Goal: Transaction & Acquisition: Obtain resource

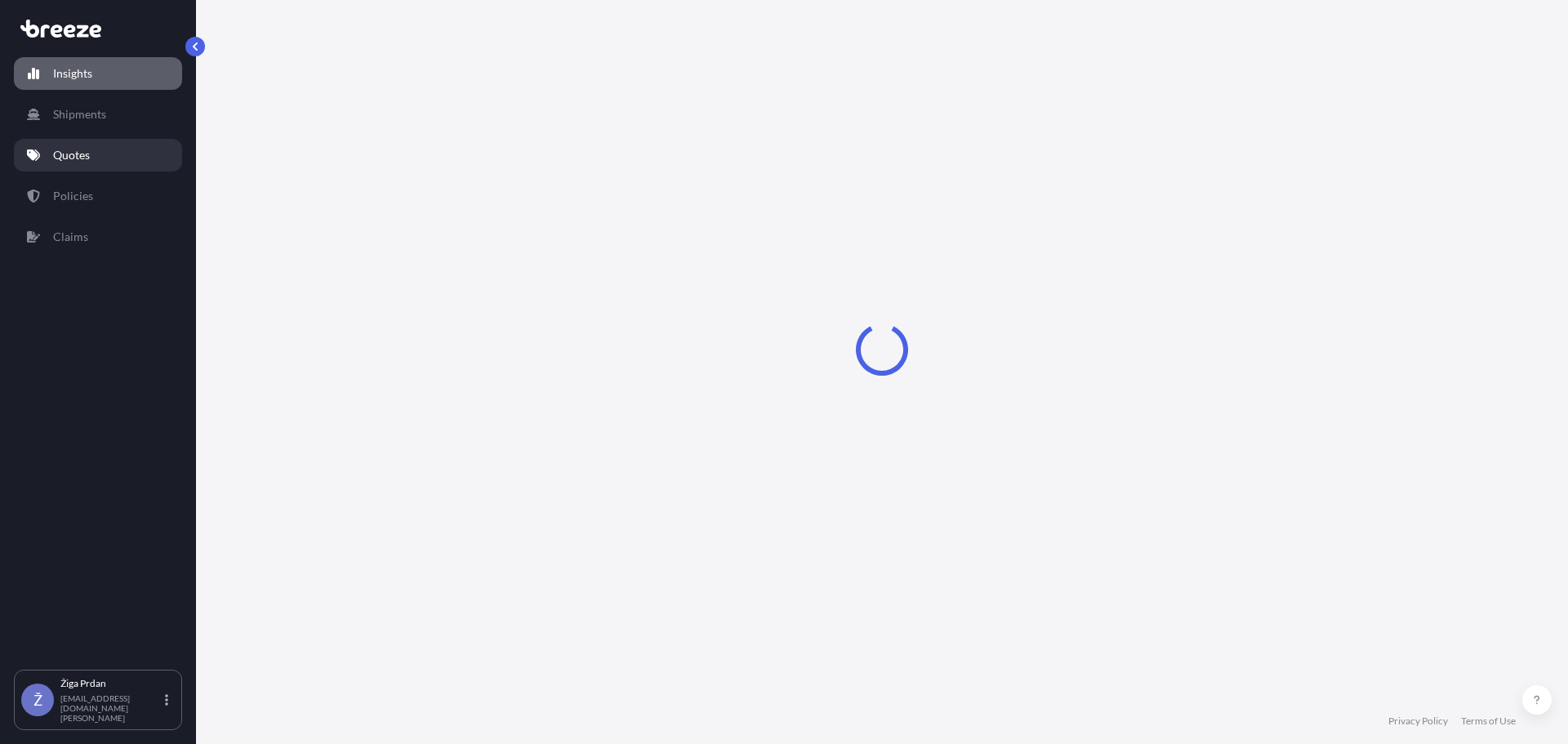
click at [88, 149] on p "Quotes" at bounding box center [71, 155] width 36 height 16
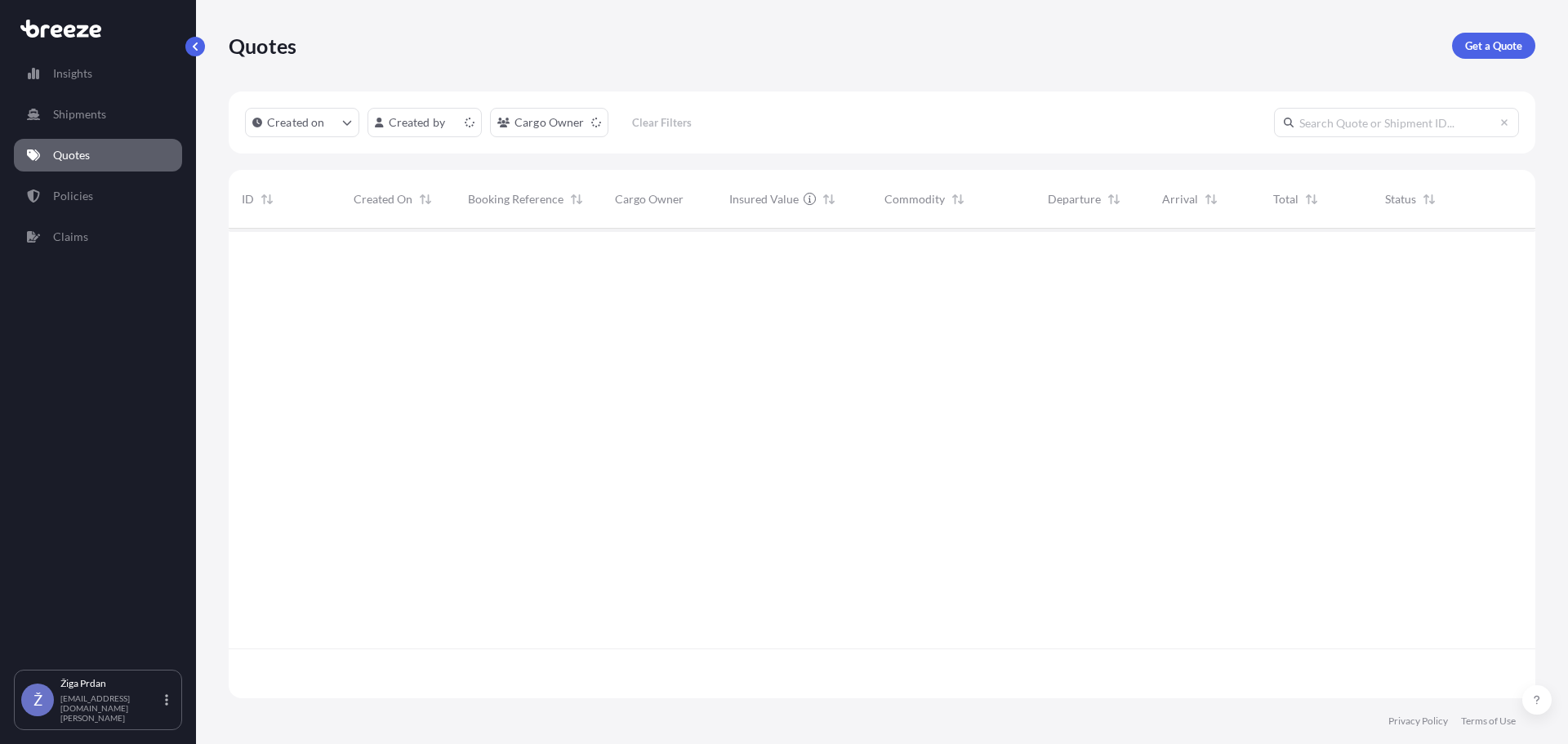
scroll to position [466, 1294]
click at [1484, 46] on p "Get a Quote" at bounding box center [1494, 45] width 58 height 16
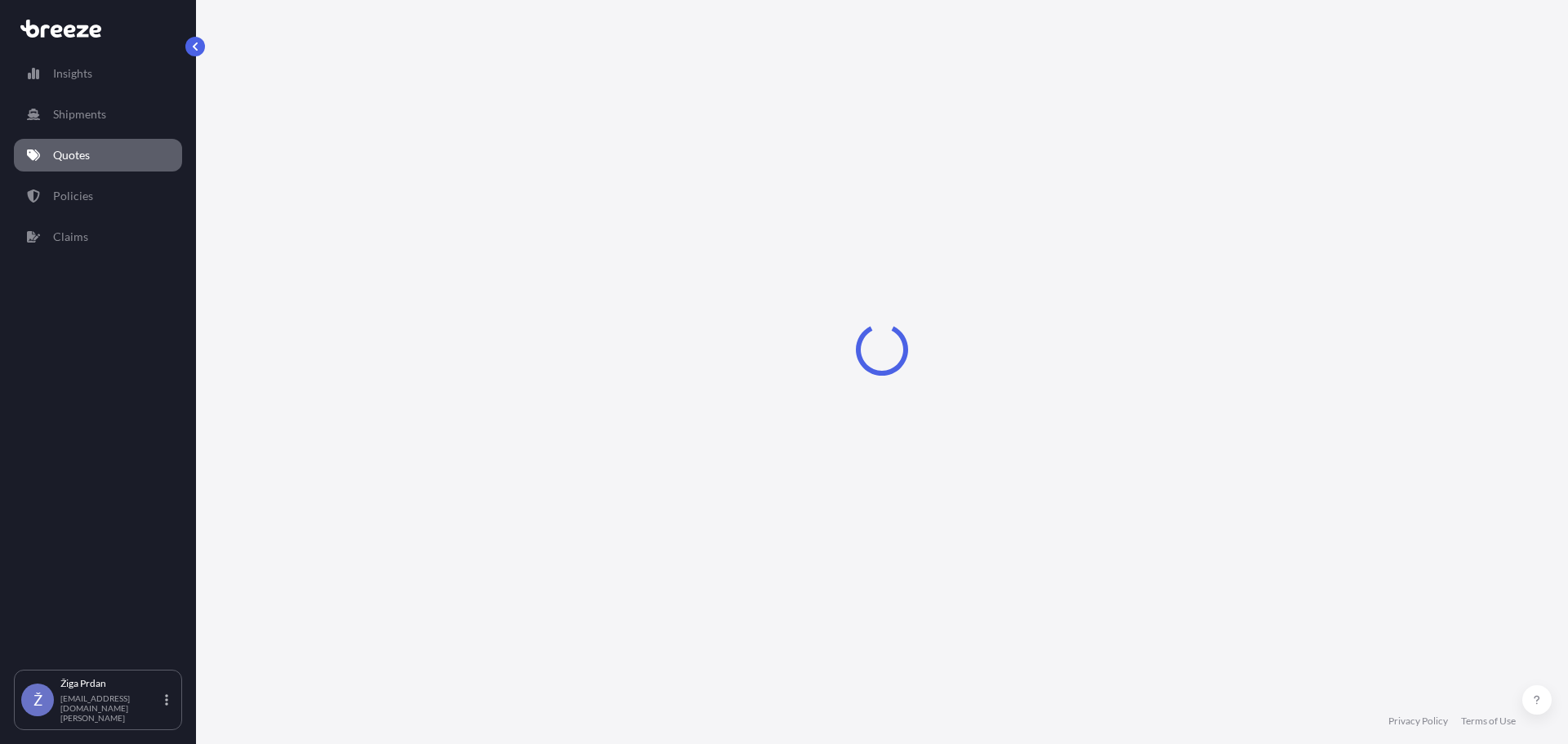
select select "Road"
select select "Sea"
select select "1"
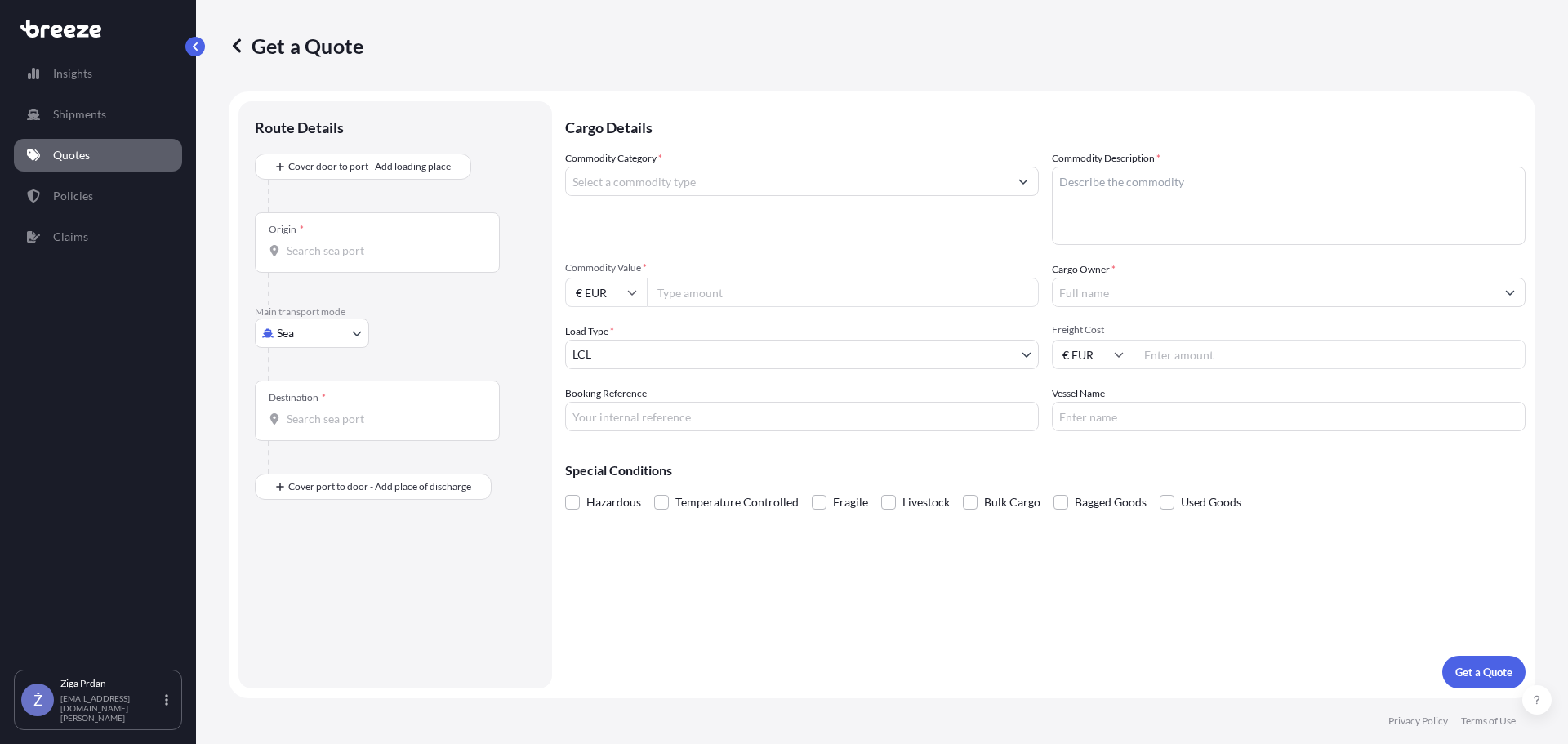
click at [289, 341] on body "Insights Shipments Quotes Policies Claims Ž Žiga Prdan [EMAIL_ADDRESS][DOMAIN_N…" at bounding box center [784, 372] width 1568 height 744
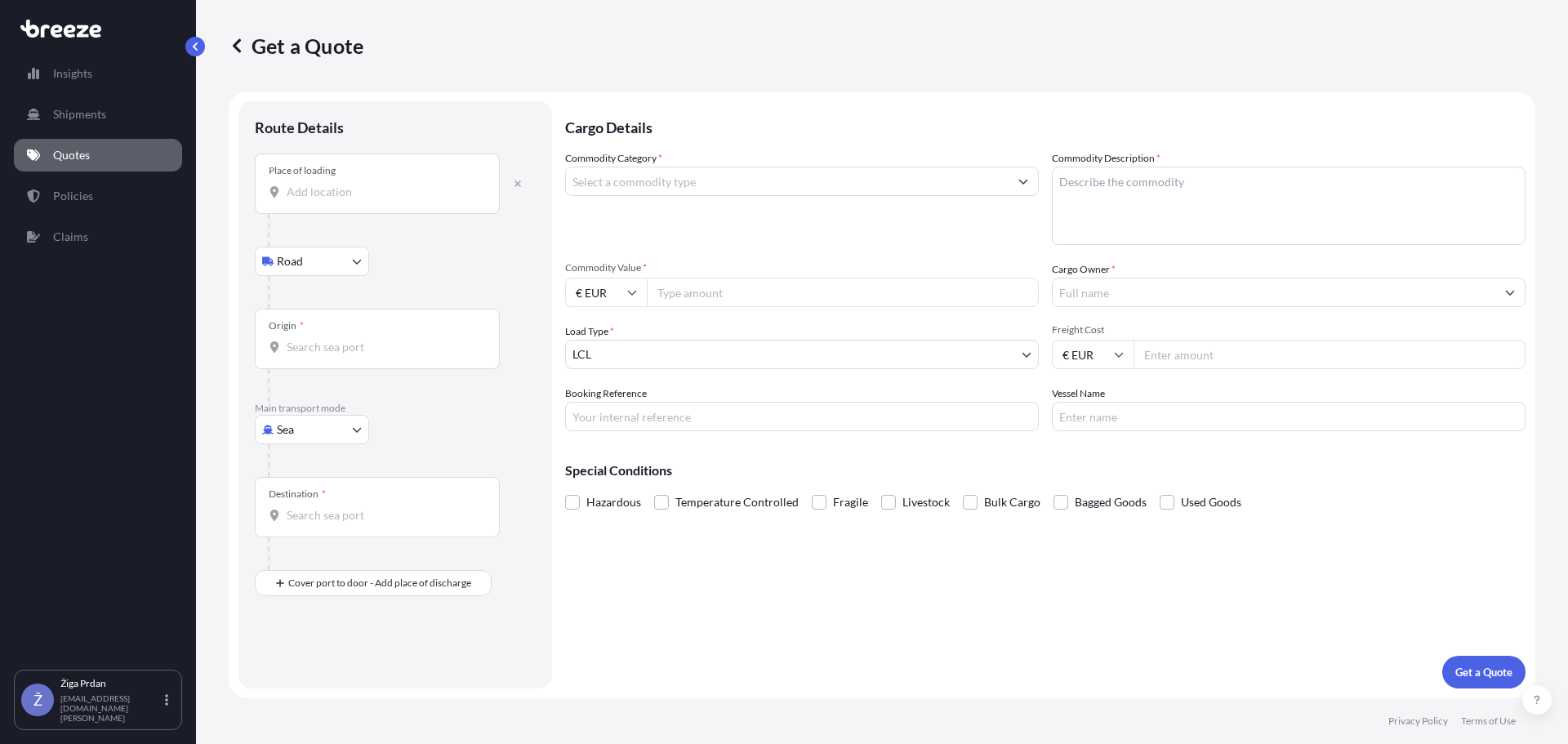
click at [338, 194] on input "Place of loading" at bounding box center [384, 191] width 193 height 16
click at [399, 288] on div at bounding box center [401, 292] width 268 height 33
click at [316, 431] on body "Insights Shipments Quotes Policies Claims Ž Žiga Prdan [EMAIL_ADDRESS][DOMAIN_N…" at bounding box center [784, 372] width 1568 height 744
click at [320, 464] on div "Sea" at bounding box center [312, 471] width 101 height 29
click at [346, 267] on body "Insights Shipments Quotes Policies Claims Ž Žiga Prdan [EMAIL_ADDRESS][DOMAIN_N…" at bounding box center [784, 372] width 1568 height 744
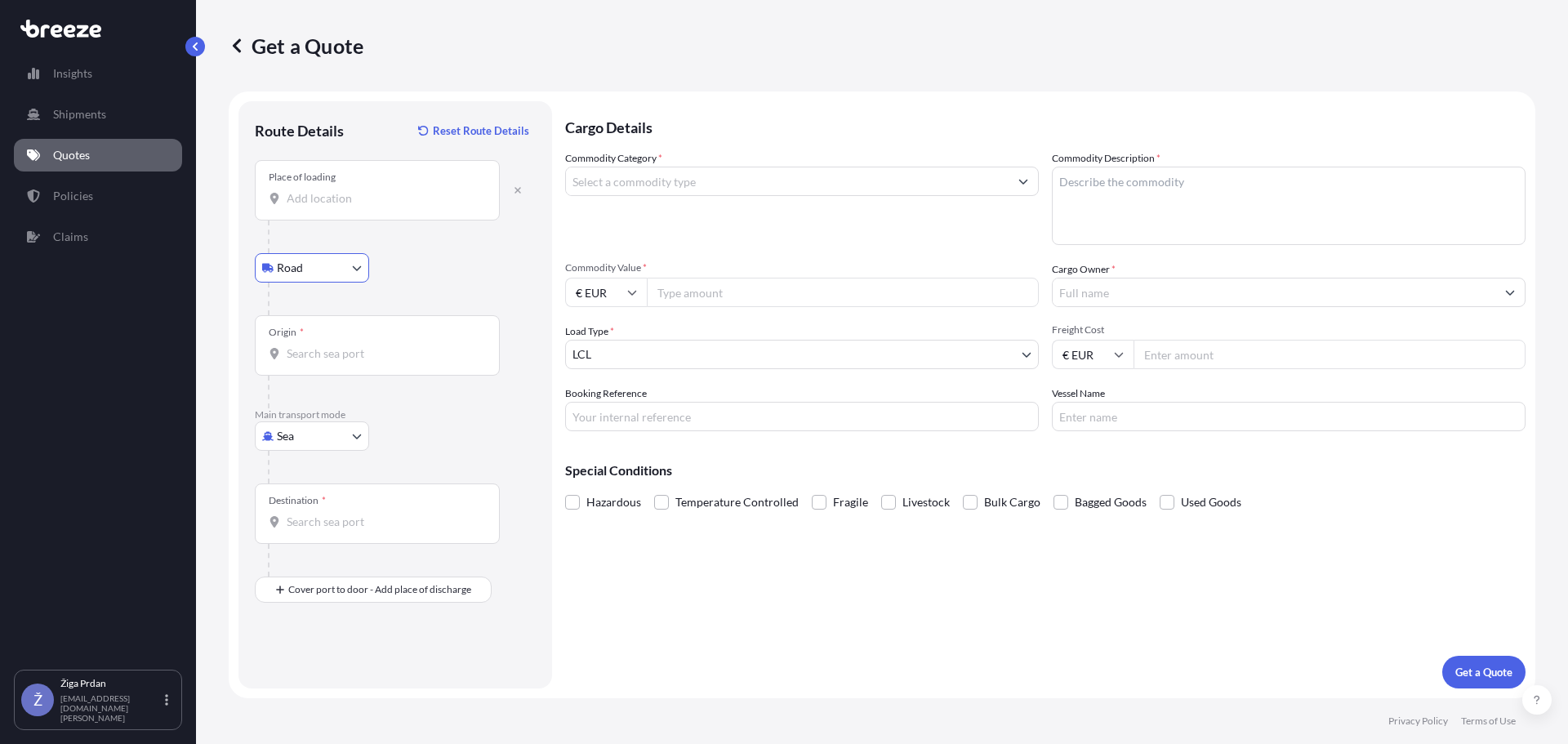
click at [305, 345] on div "Origin *" at bounding box center [377, 345] width 245 height 60
click at [305, 345] on input "Origin *" at bounding box center [384, 353] width 193 height 16
type input "CNXAM - [GEOGRAPHIC_DATA], [GEOGRAPHIC_DATA]"
click at [324, 518] on input "Destination *" at bounding box center [384, 522] width 193 height 16
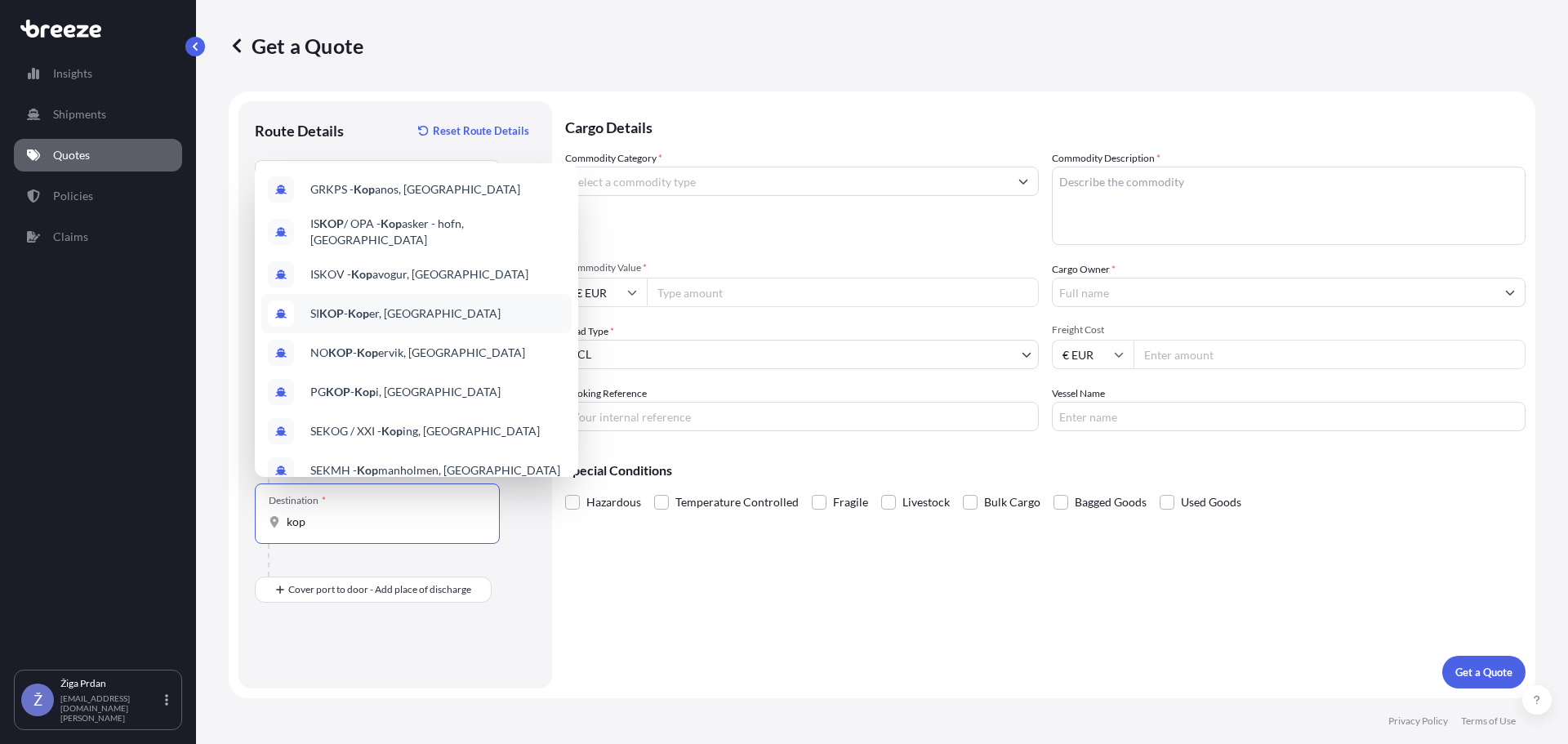
click at [431, 305] on div "SI KOP - Kop er, [GEOGRAPHIC_DATA]" at bounding box center [416, 314] width 310 height 39
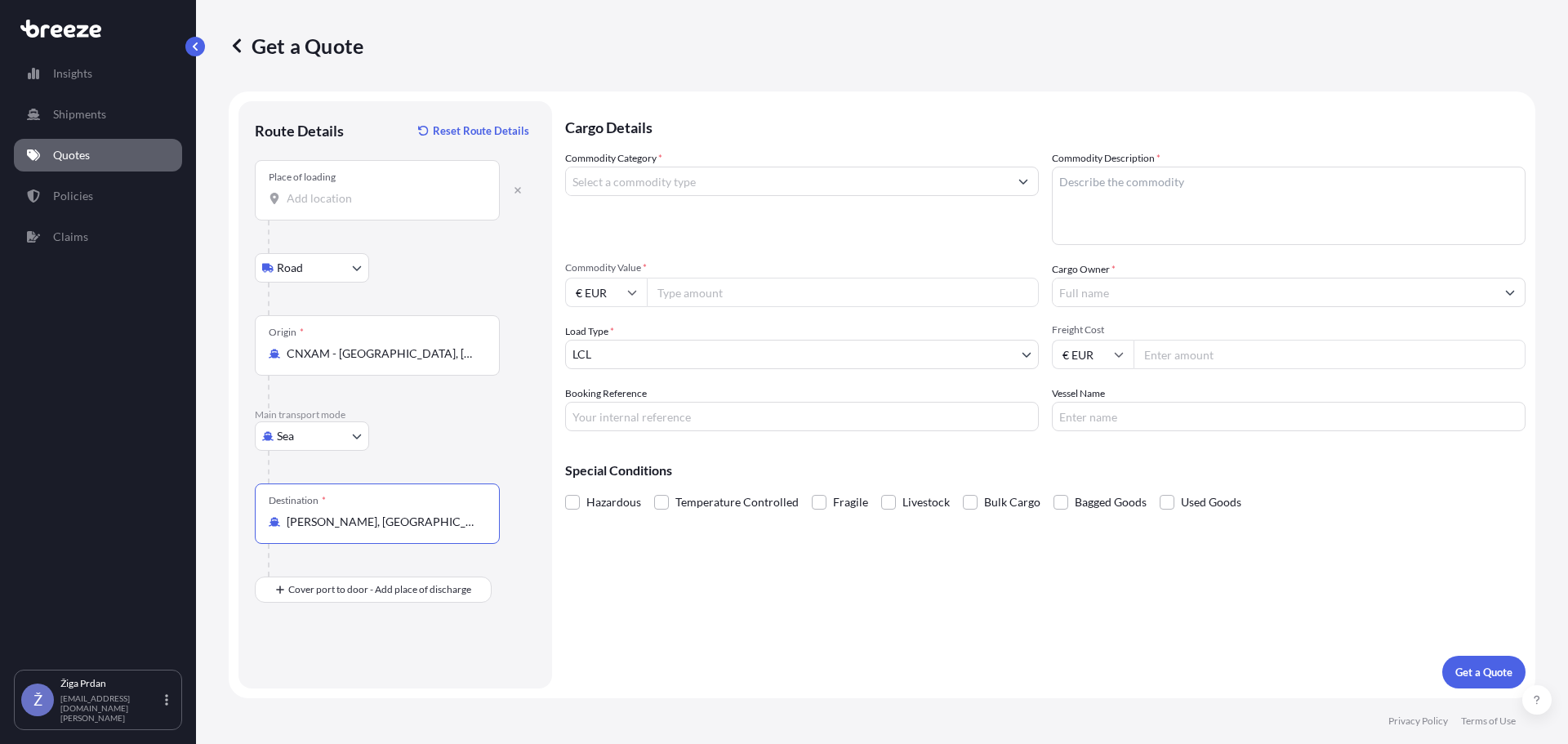
type input "[PERSON_NAME], [GEOGRAPHIC_DATA]"
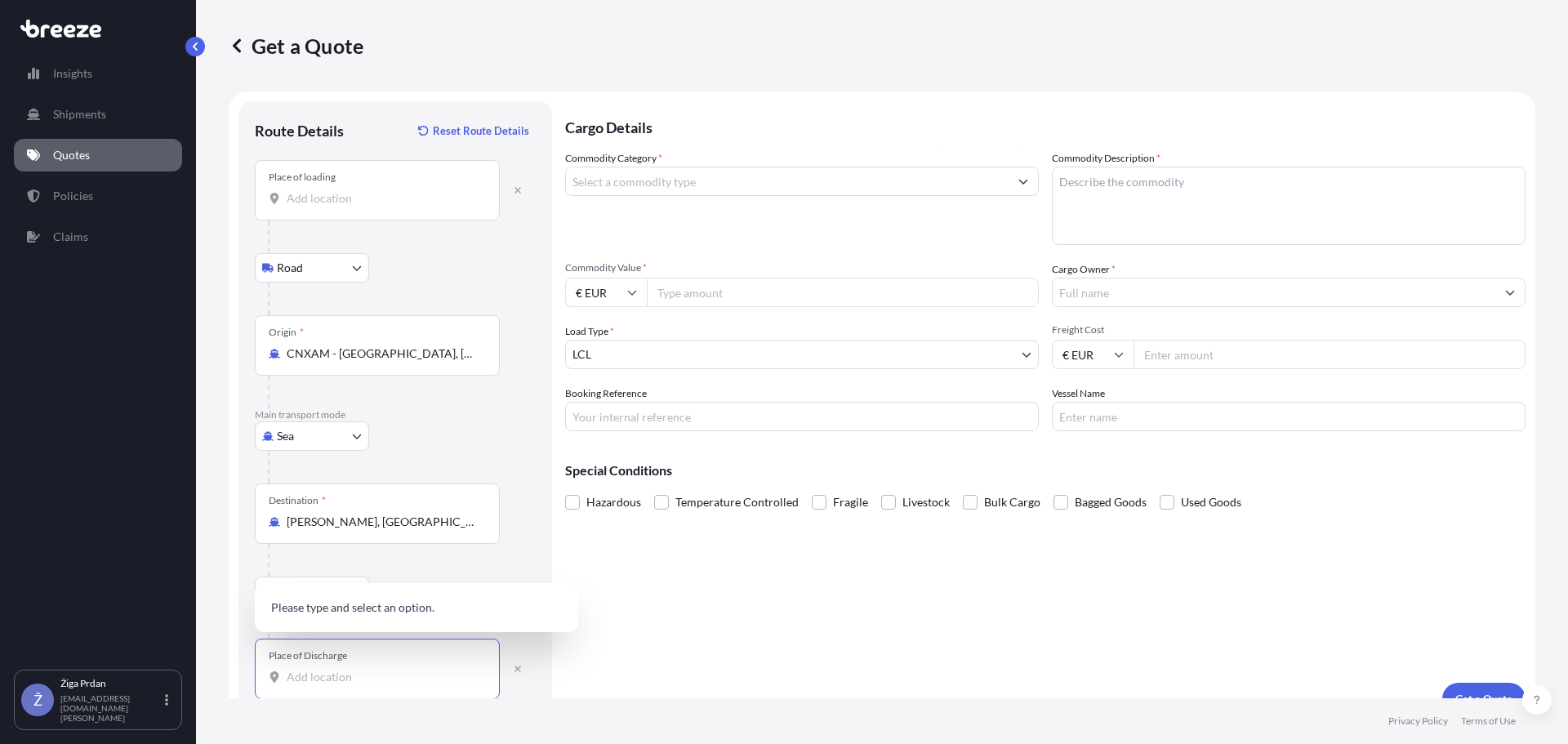
click at [307, 683] on input "Place of Discharge" at bounding box center [384, 677] width 193 height 16
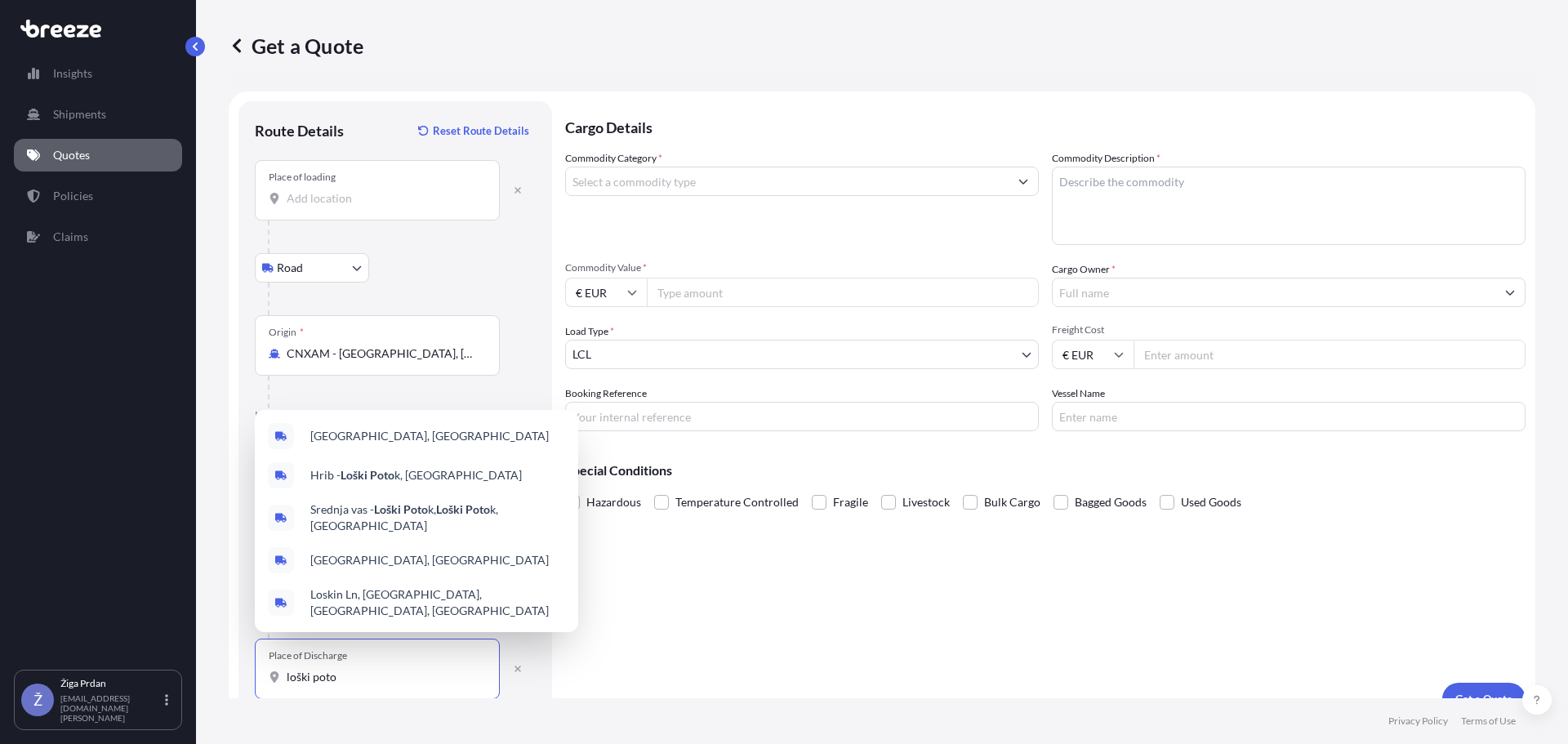
type input "loški potok"
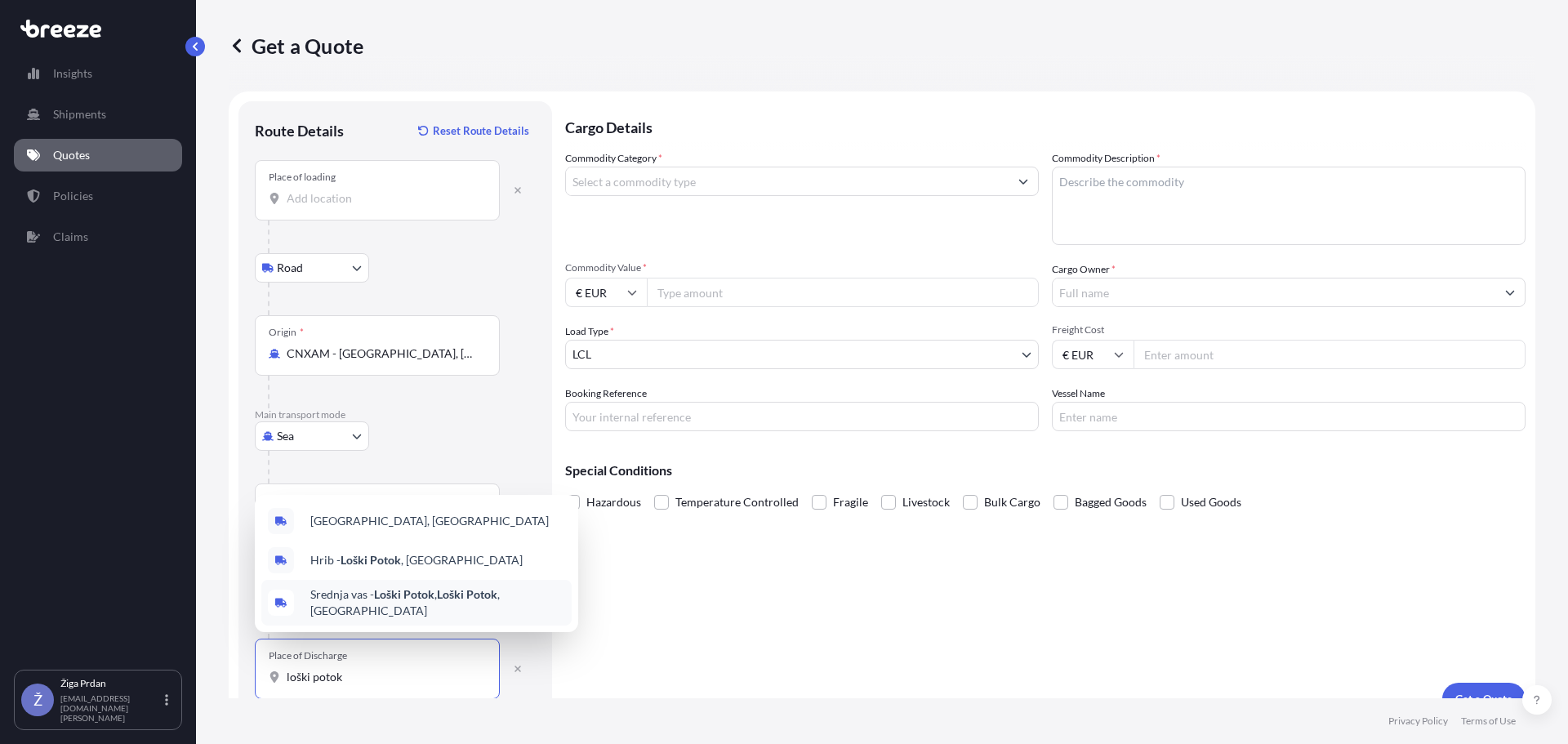
drag, startPoint x: 383, startPoint y: 680, endPoint x: 125, endPoint y: 670, distance: 258.2
click at [125, 670] on div "Insights Shipments Quotes Policies Claims Ž Žiga Prdan [EMAIL_ADDRESS][DOMAIN_N…" at bounding box center [784, 372] width 1568 height 744
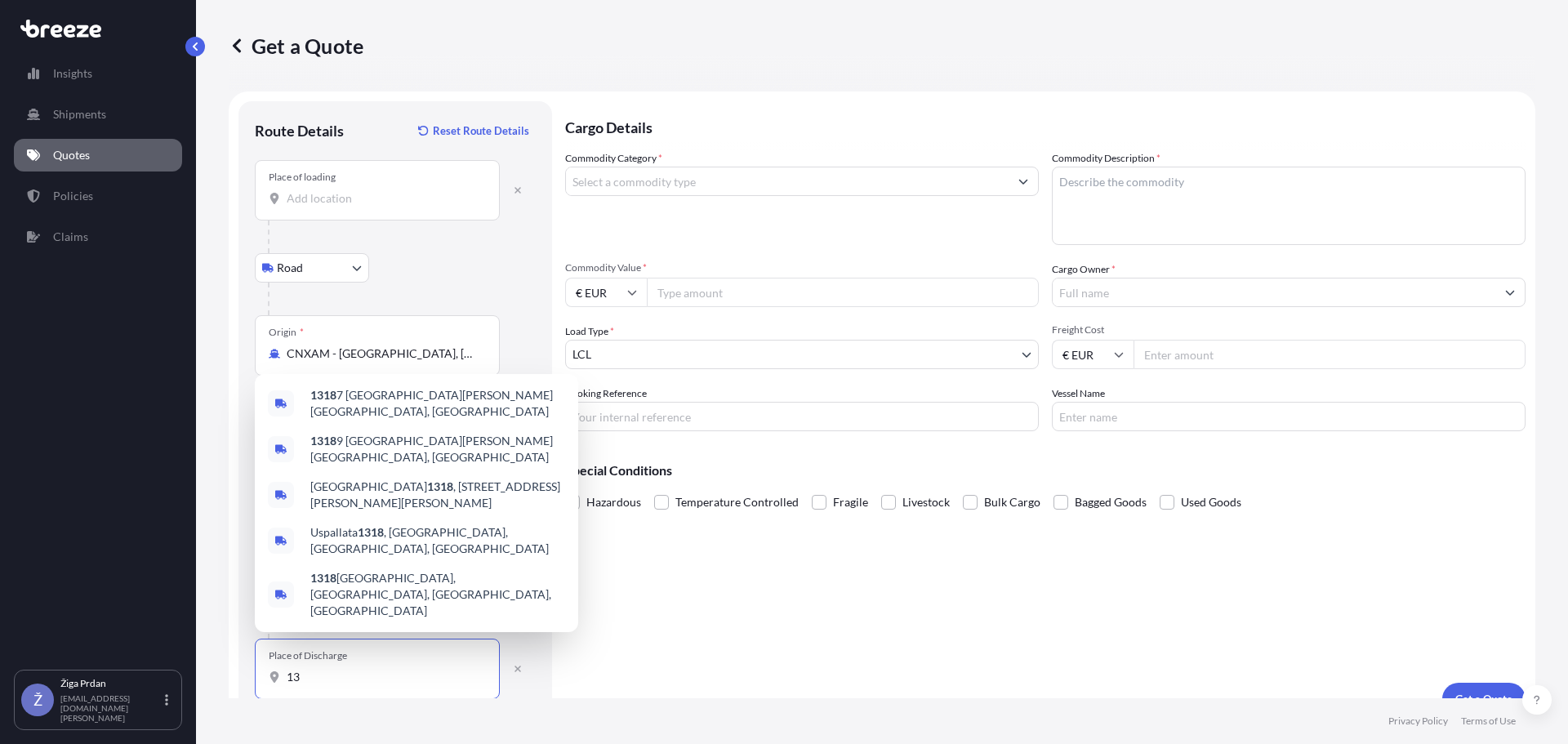
type input "1"
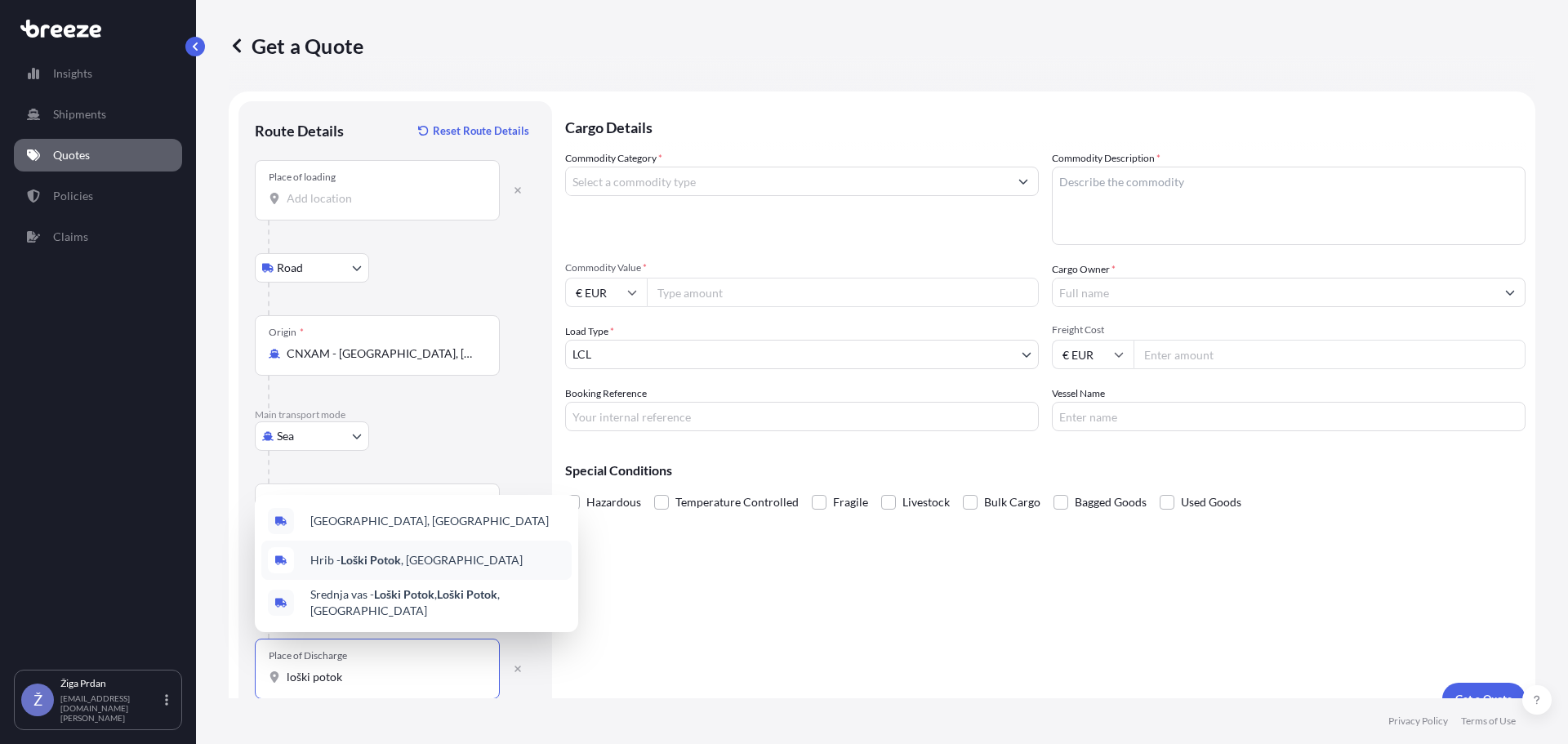
click at [441, 569] on span "[PERSON_NAME][GEOGRAPHIC_DATA][PERSON_NAME] , [GEOGRAPHIC_DATA]" at bounding box center [416, 560] width 213 height 16
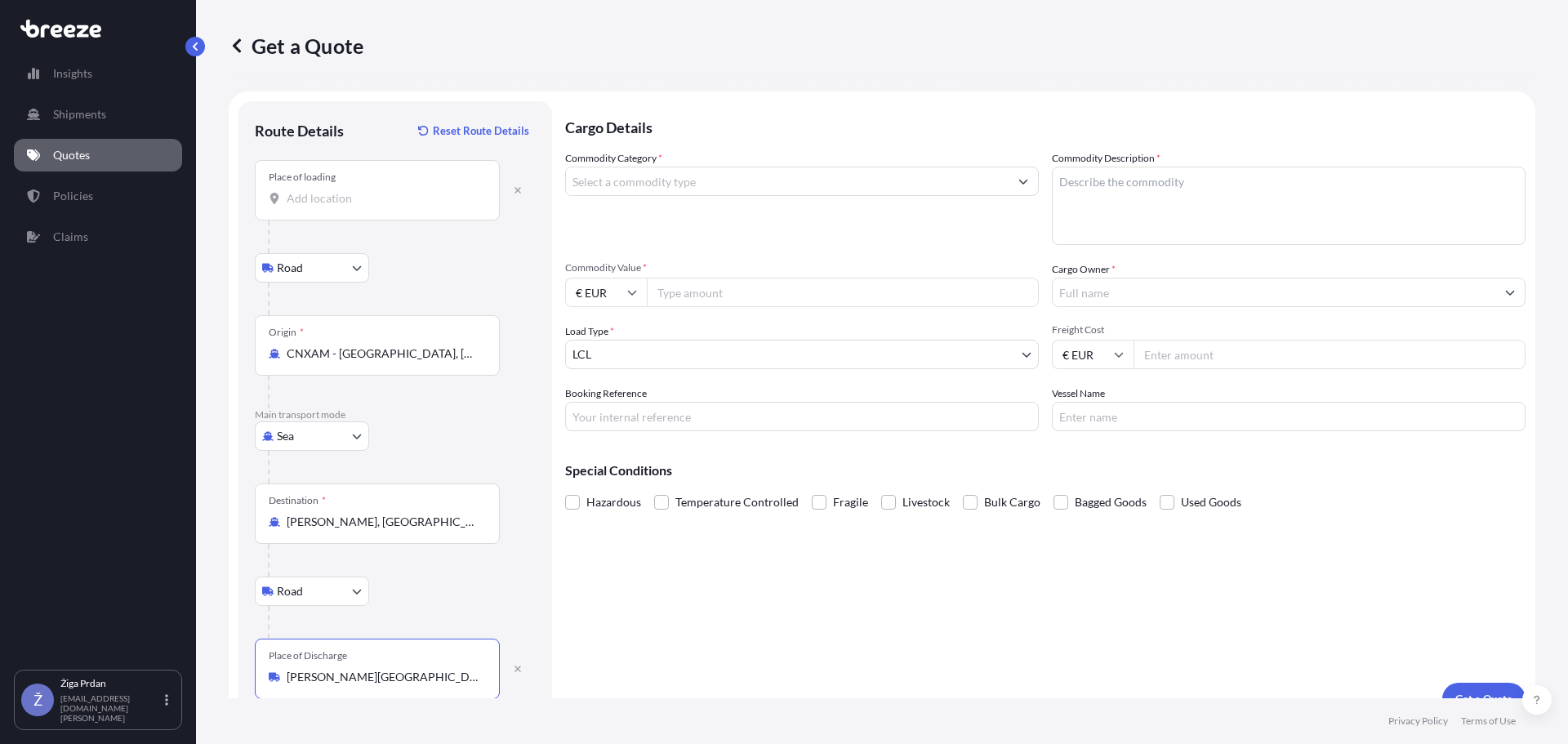
type input "[PERSON_NAME][GEOGRAPHIC_DATA][PERSON_NAME], [GEOGRAPHIC_DATA]"
click at [667, 189] on input "Commodity Category *" at bounding box center [788, 181] width 443 height 29
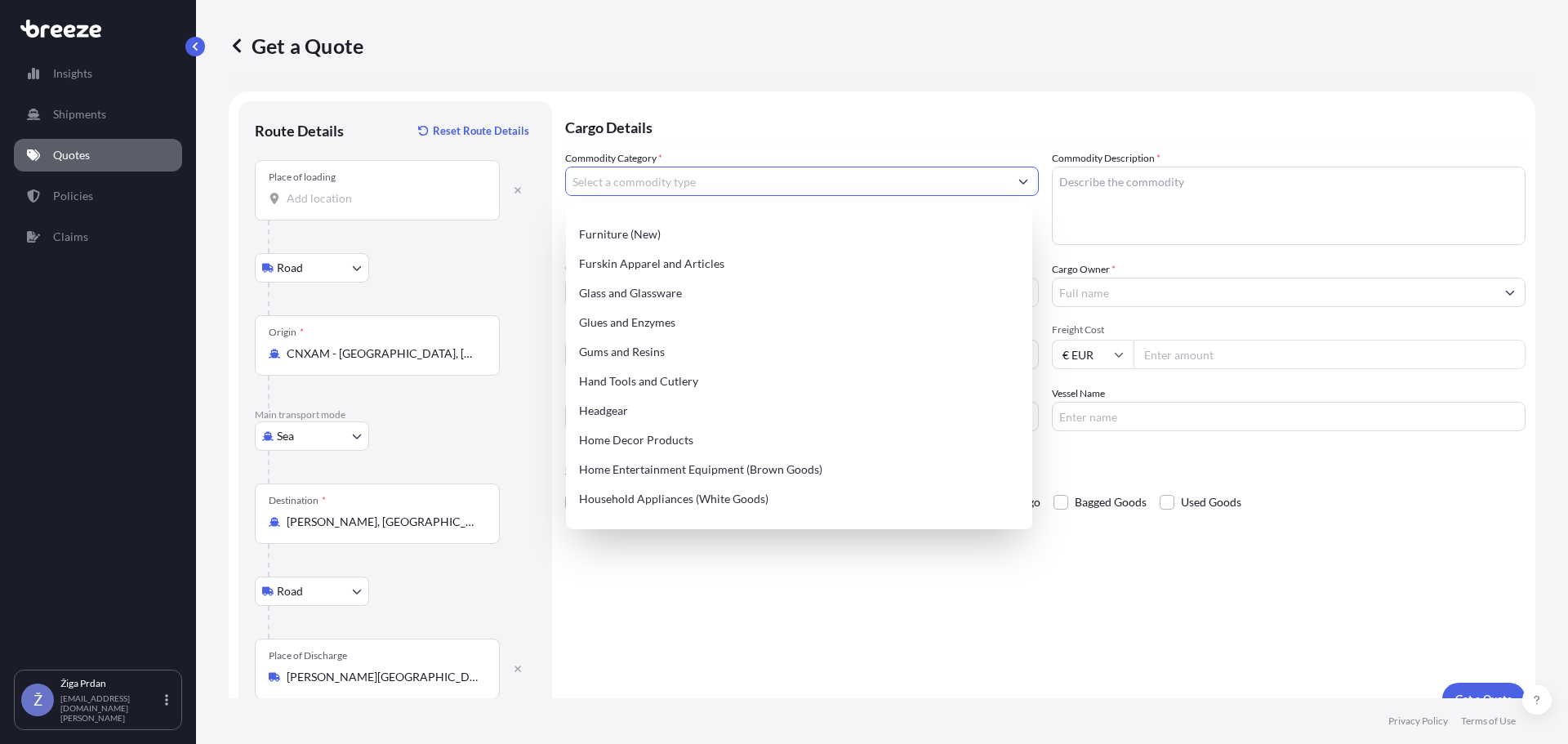
scroll to position [1470, 0]
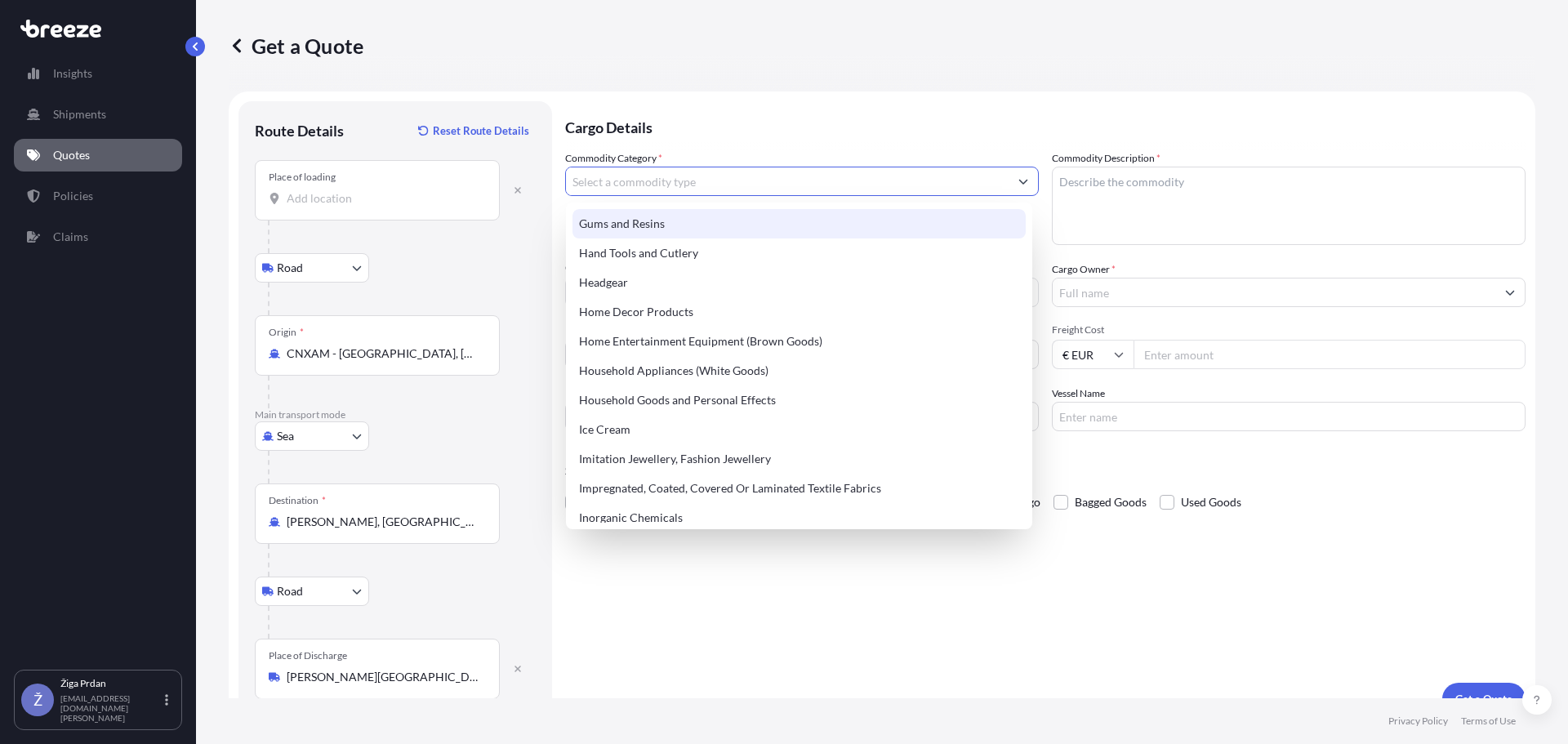
click at [759, 184] on input "Commodity Category *" at bounding box center [788, 181] width 443 height 29
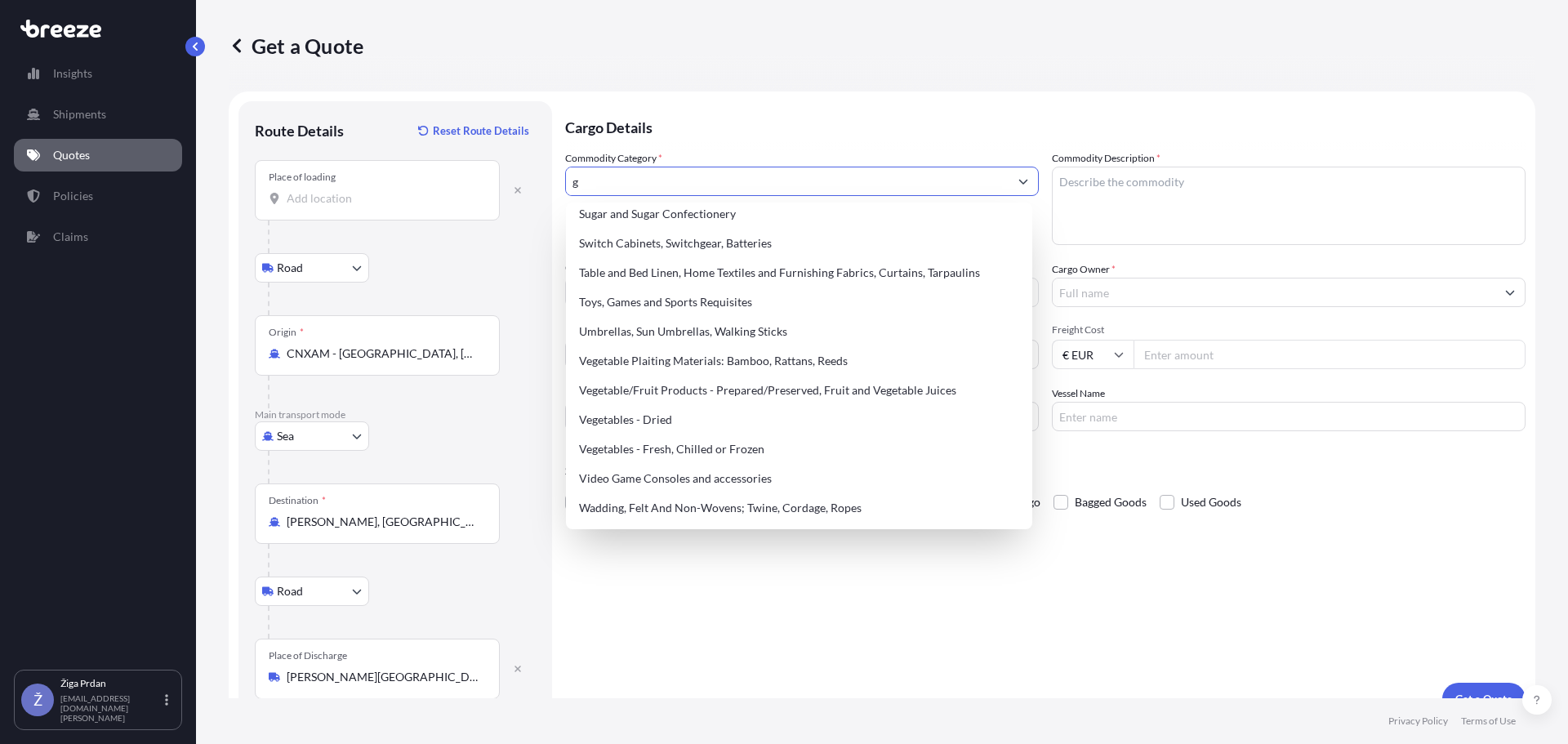
scroll to position [0, 0]
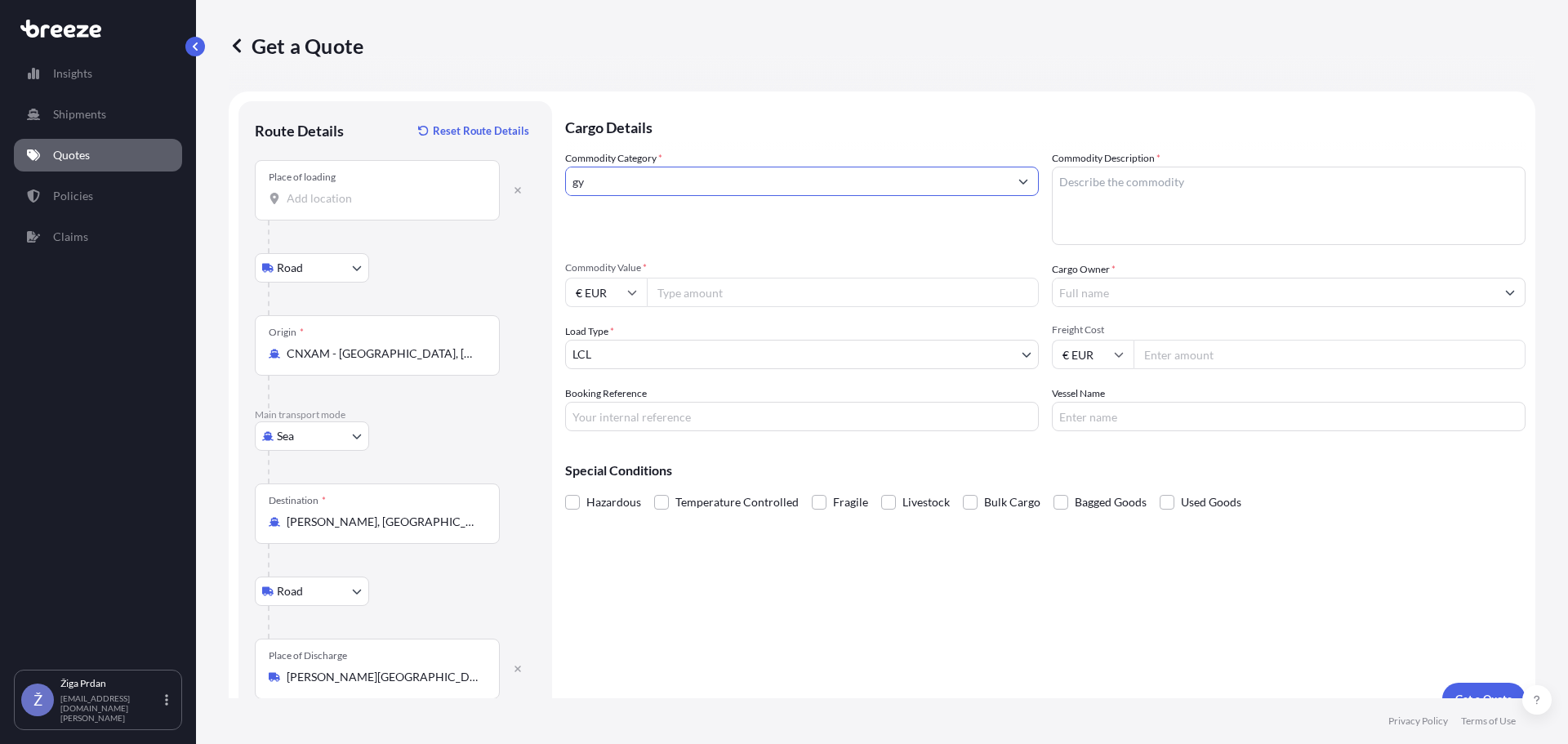
type input "g"
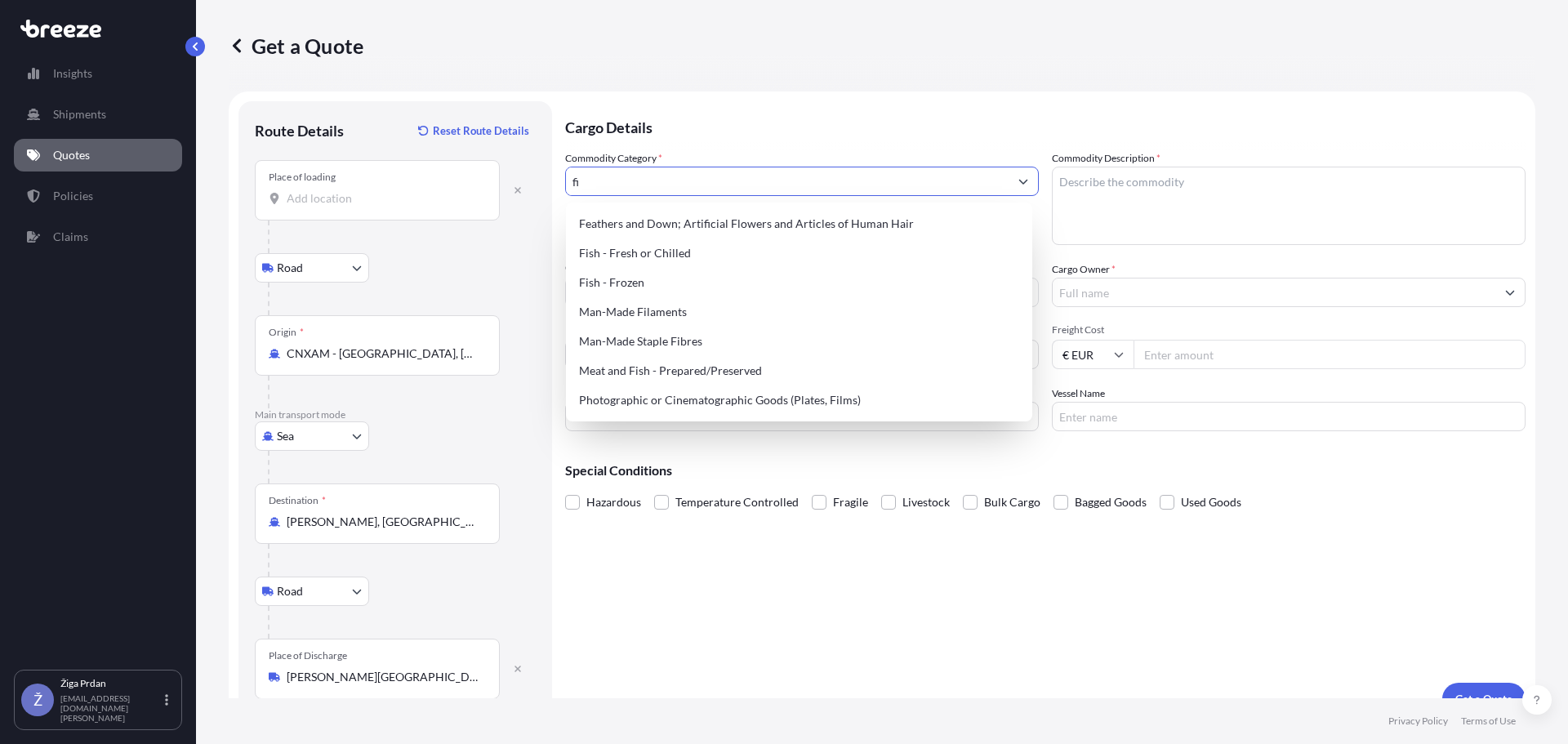
type input "f"
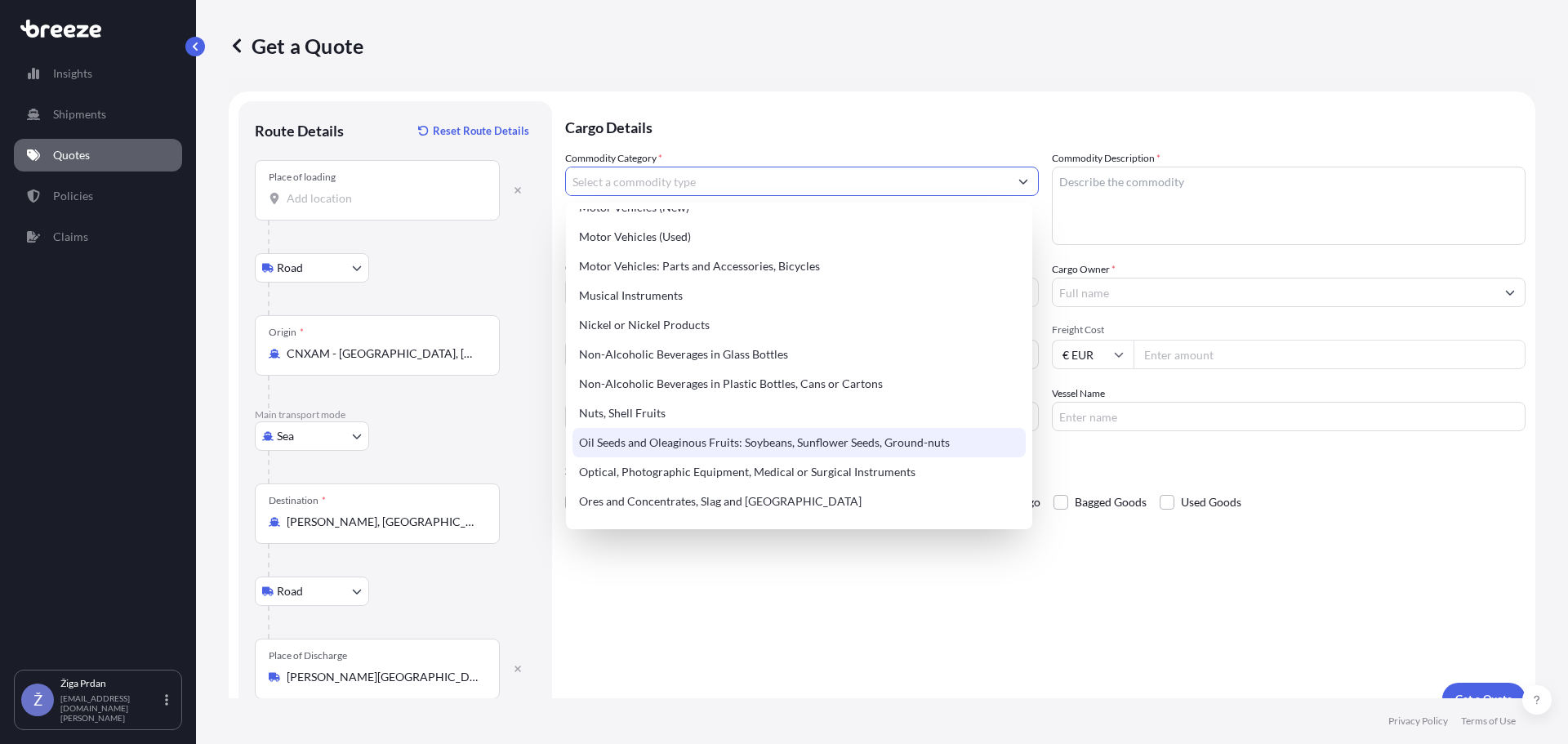
scroll to position [2450, 0]
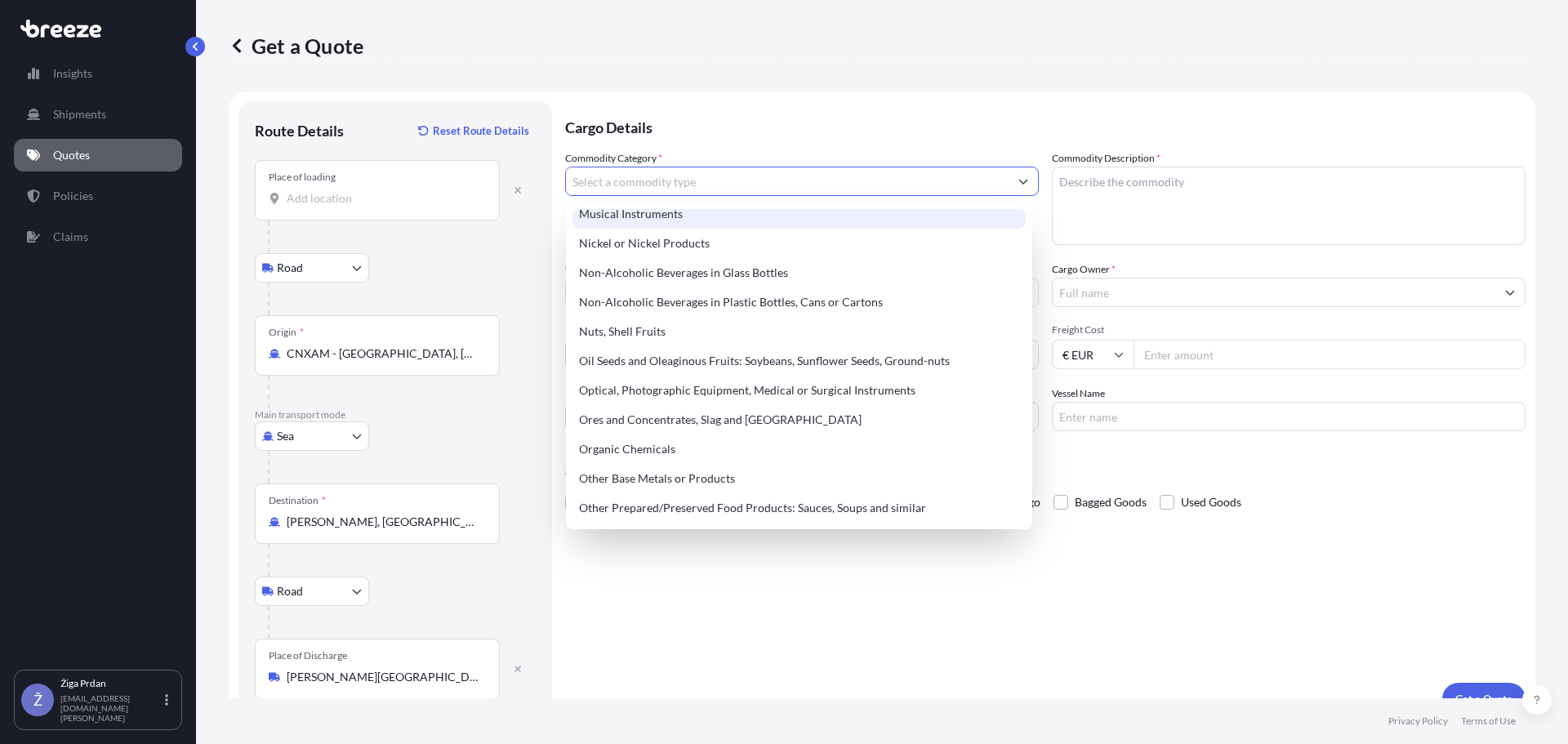
click at [738, 189] on input "Commodity Category *" at bounding box center [788, 181] width 443 height 29
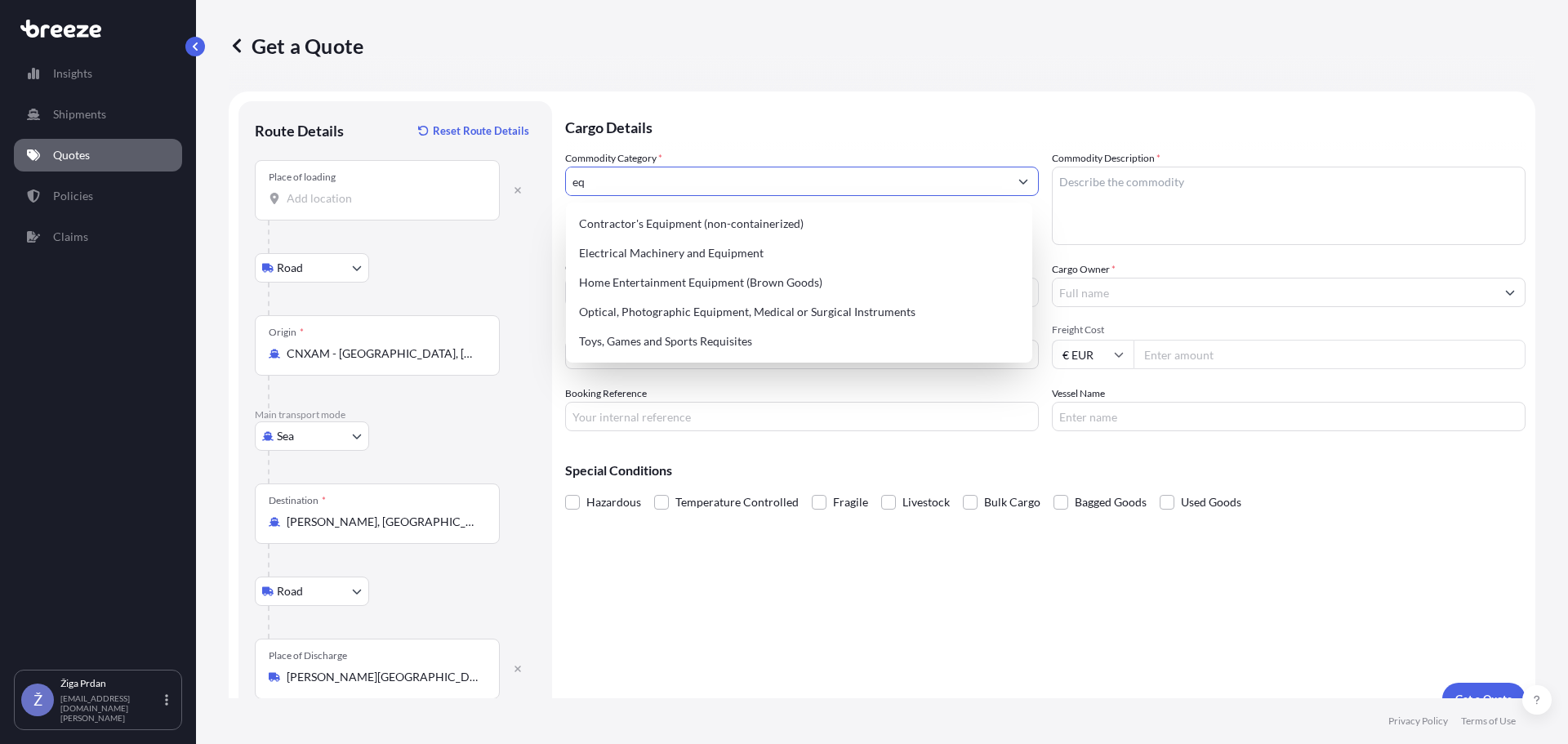
scroll to position [0, 0]
type input "e"
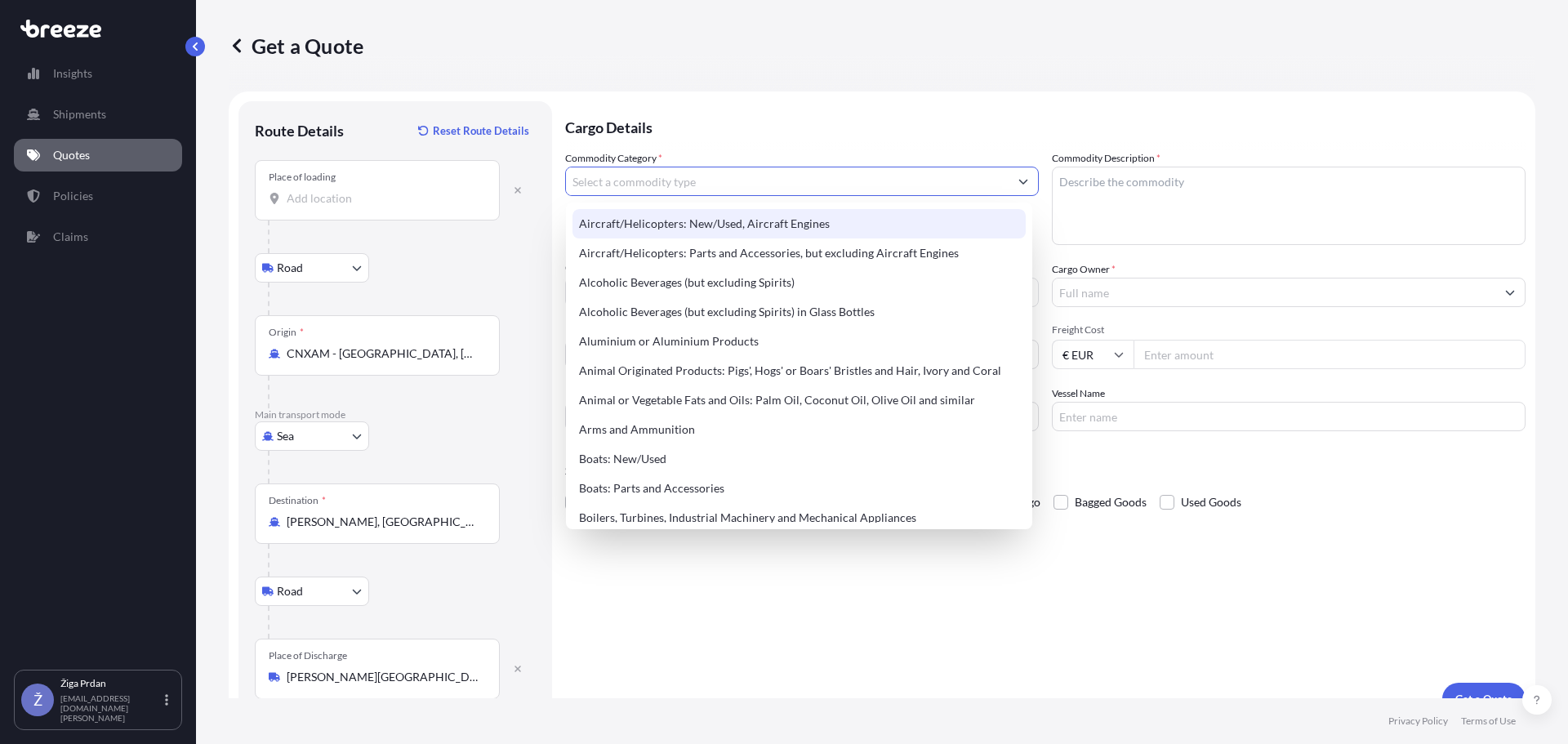
paste input "Articles and equipment"
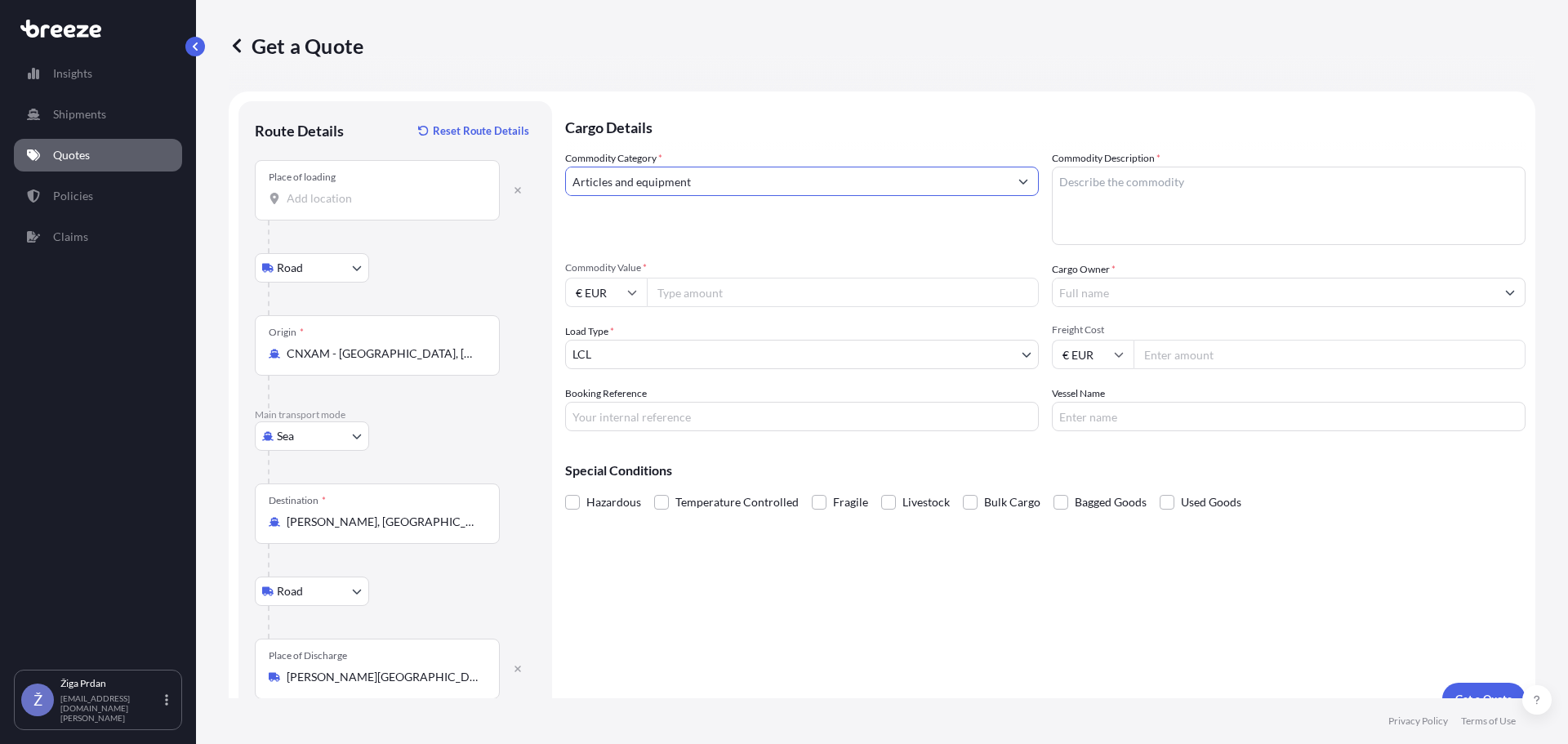
click at [686, 176] on input "Articles and equipment" at bounding box center [788, 181] width 443 height 29
drag, startPoint x: 645, startPoint y: 187, endPoint x: 616, endPoint y: 195, distance: 30.1
click at [616, 195] on div "Articles and equipment" at bounding box center [802, 181] width 474 height 29
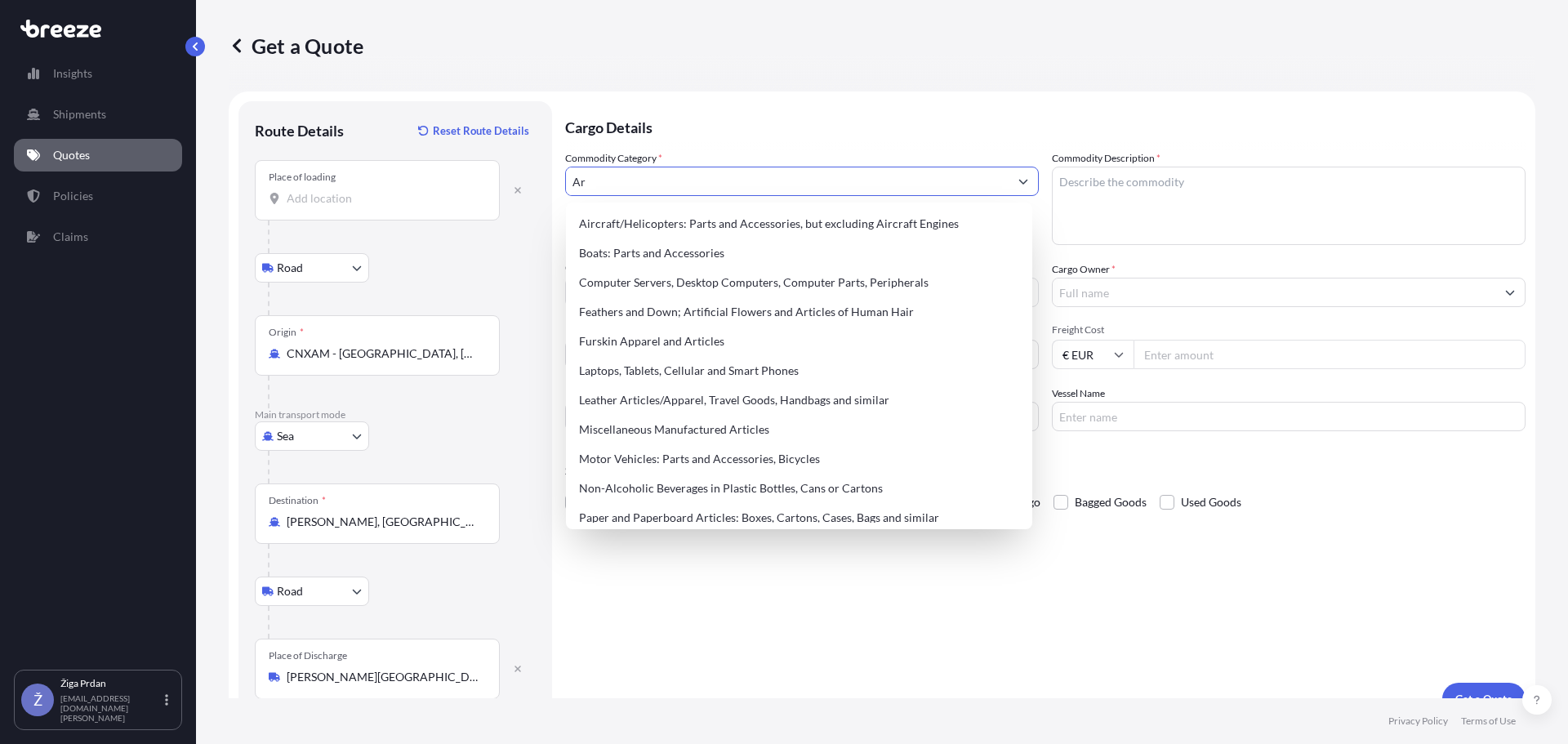
type input "A"
type input "exc"
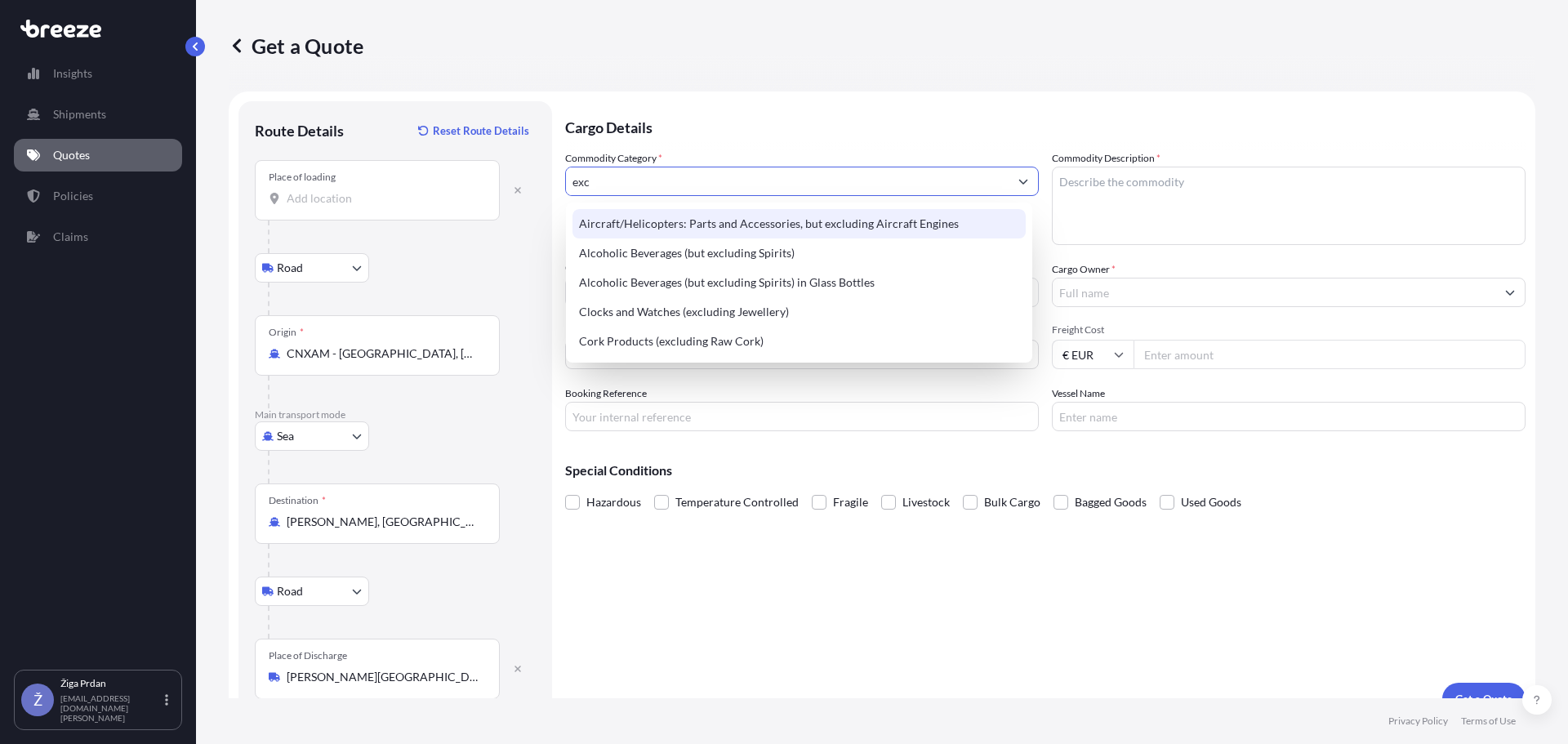
drag, startPoint x: 517, startPoint y: 164, endPoint x: 415, endPoint y: 190, distance: 105.3
click at [423, 170] on form "Route Details Reset Route Details Place of loading Road Road Rail Origin * CNXA…" at bounding box center [881, 407] width 1307 height 633
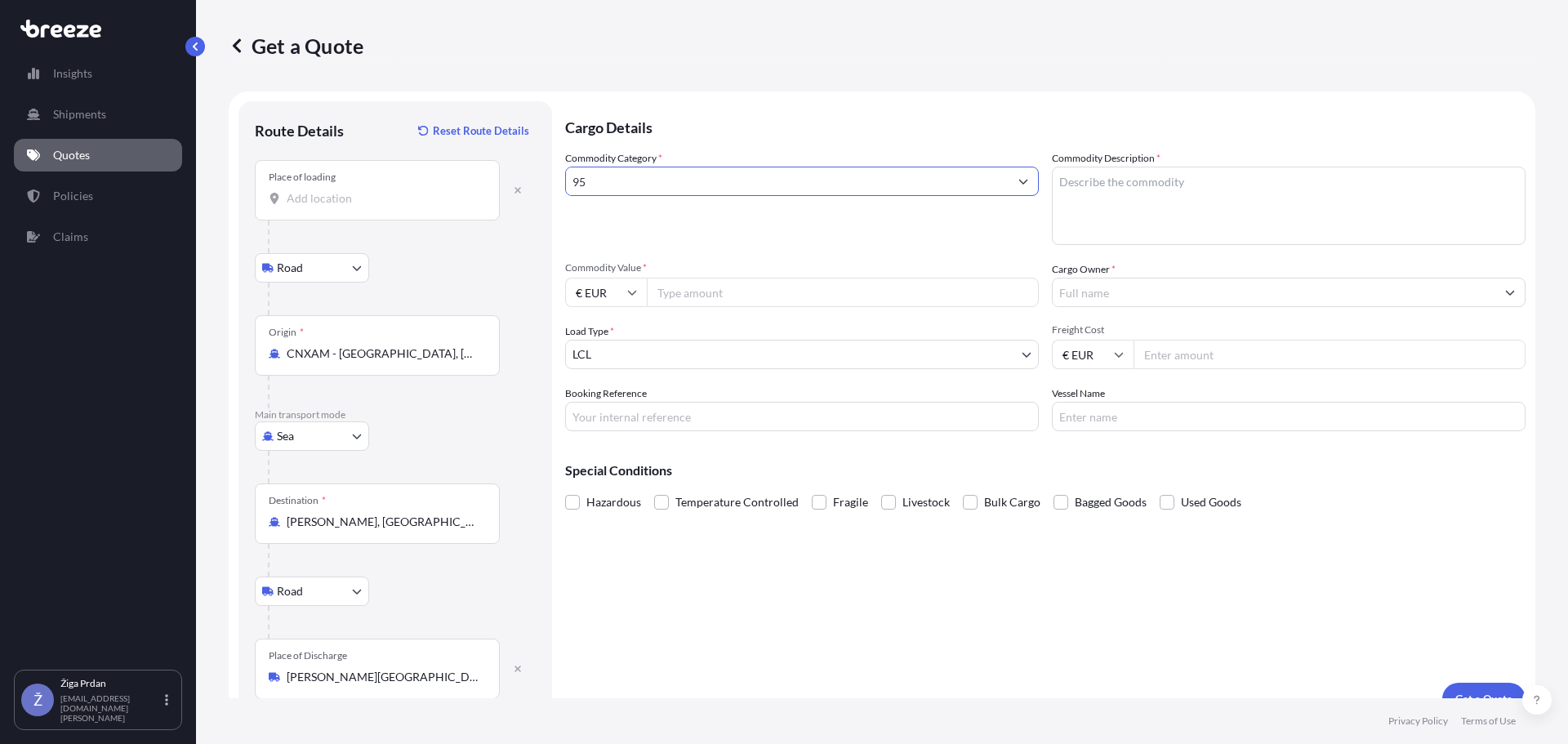
type input "9"
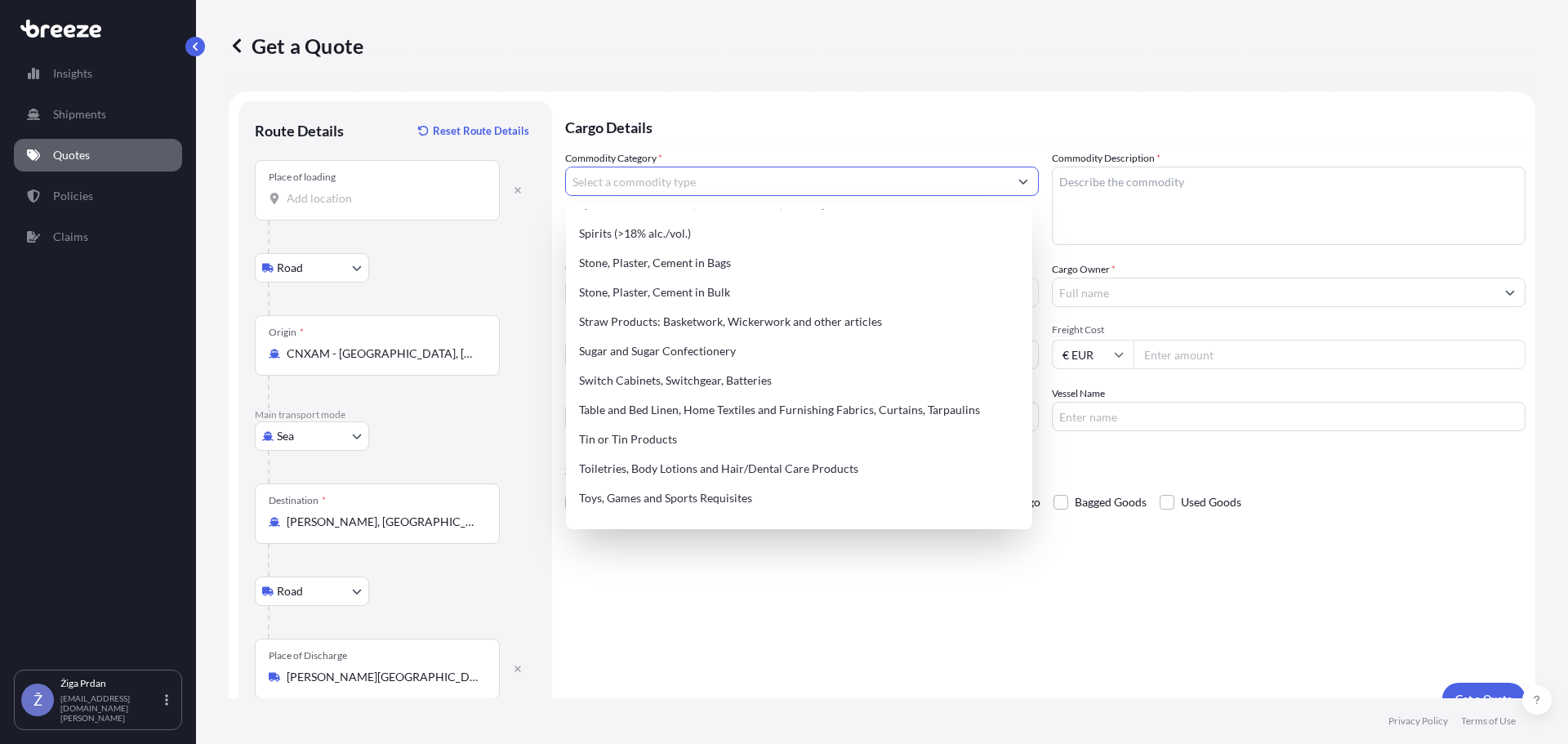
scroll to position [3429, 0]
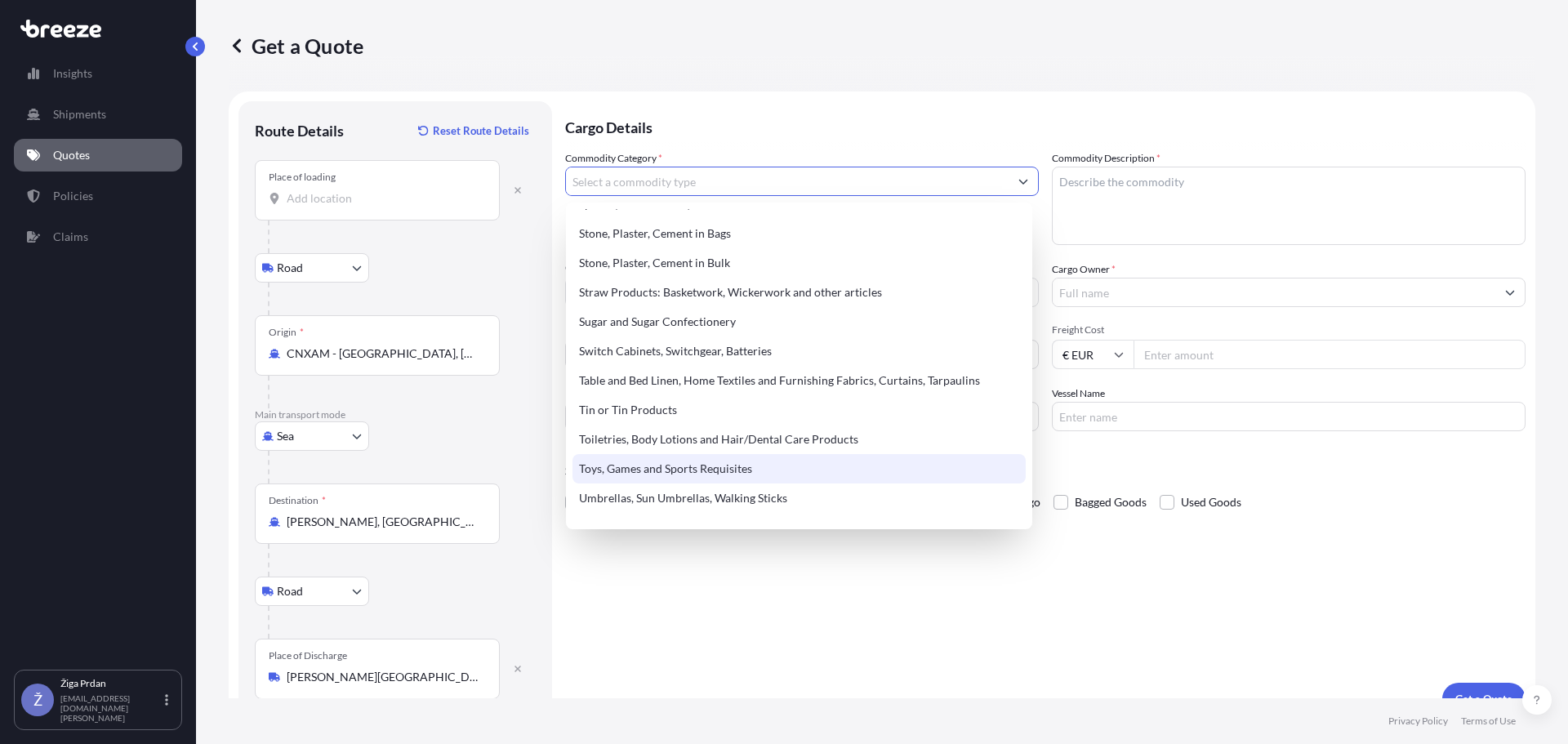
click at [941, 473] on div "Toys, Games and Sports Requisites" at bounding box center [799, 469] width 454 height 29
type input "Toys, Games and Sports Requisites"
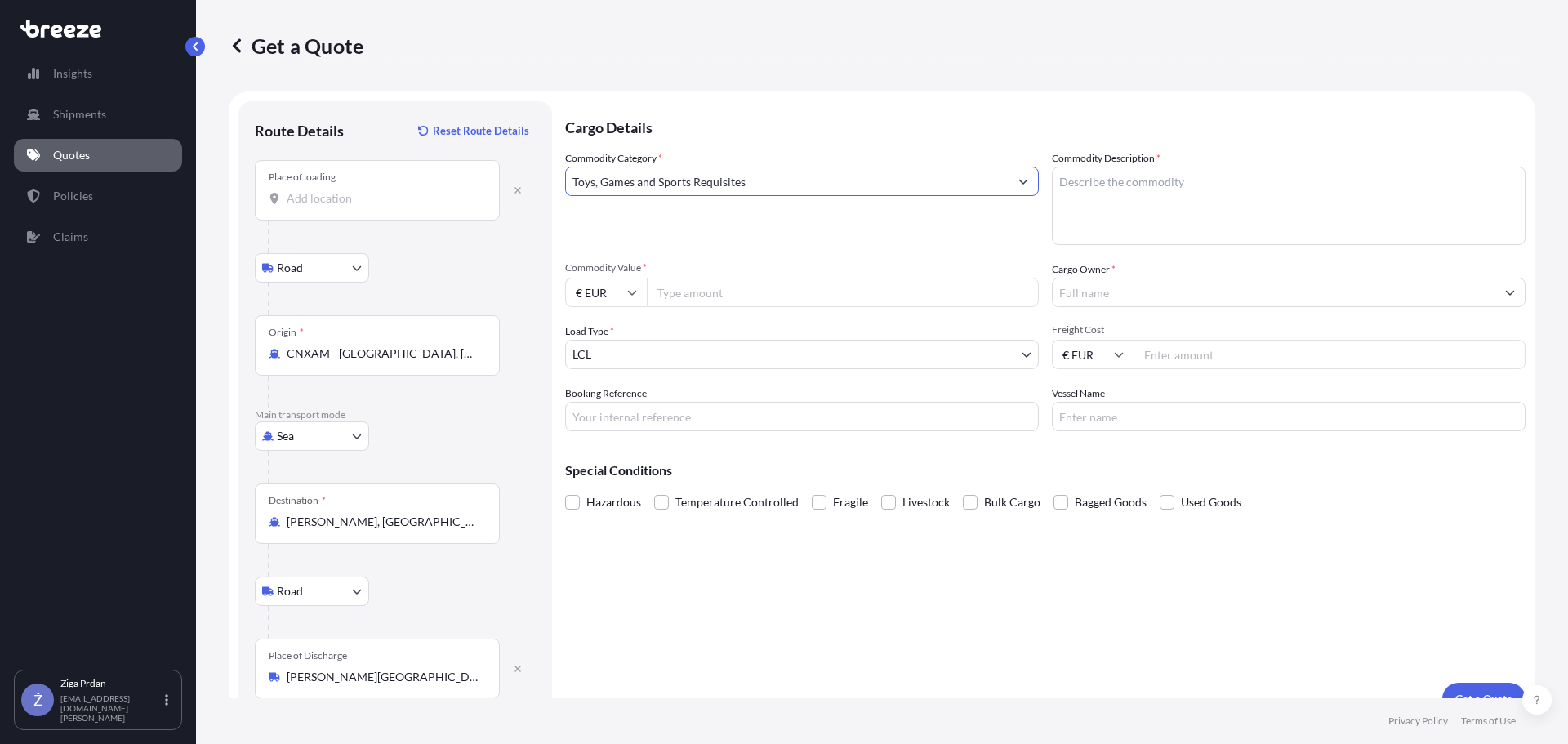
click at [1026, 175] on button "Show suggestions" at bounding box center [1023, 181] width 29 height 29
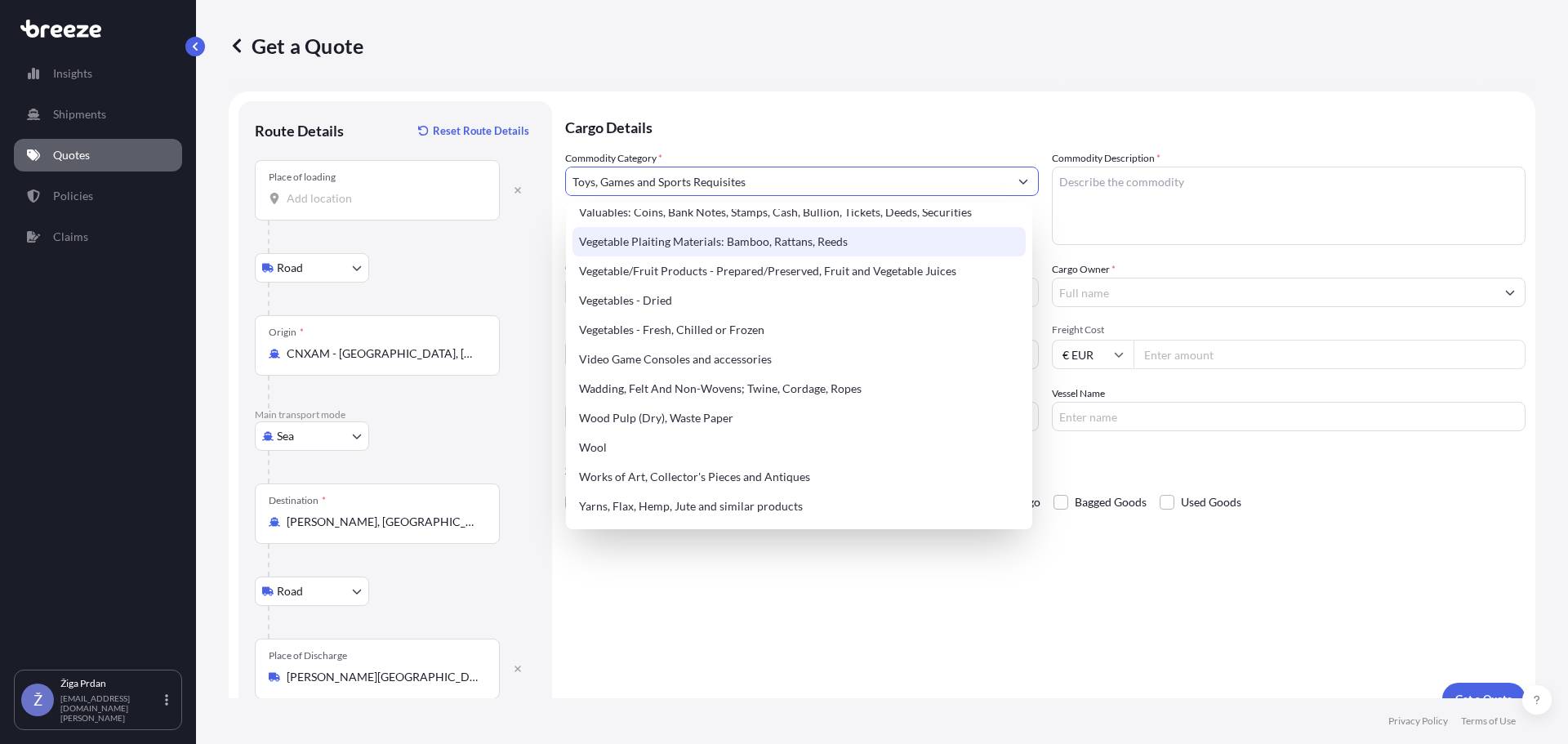
scroll to position [3802, 0]
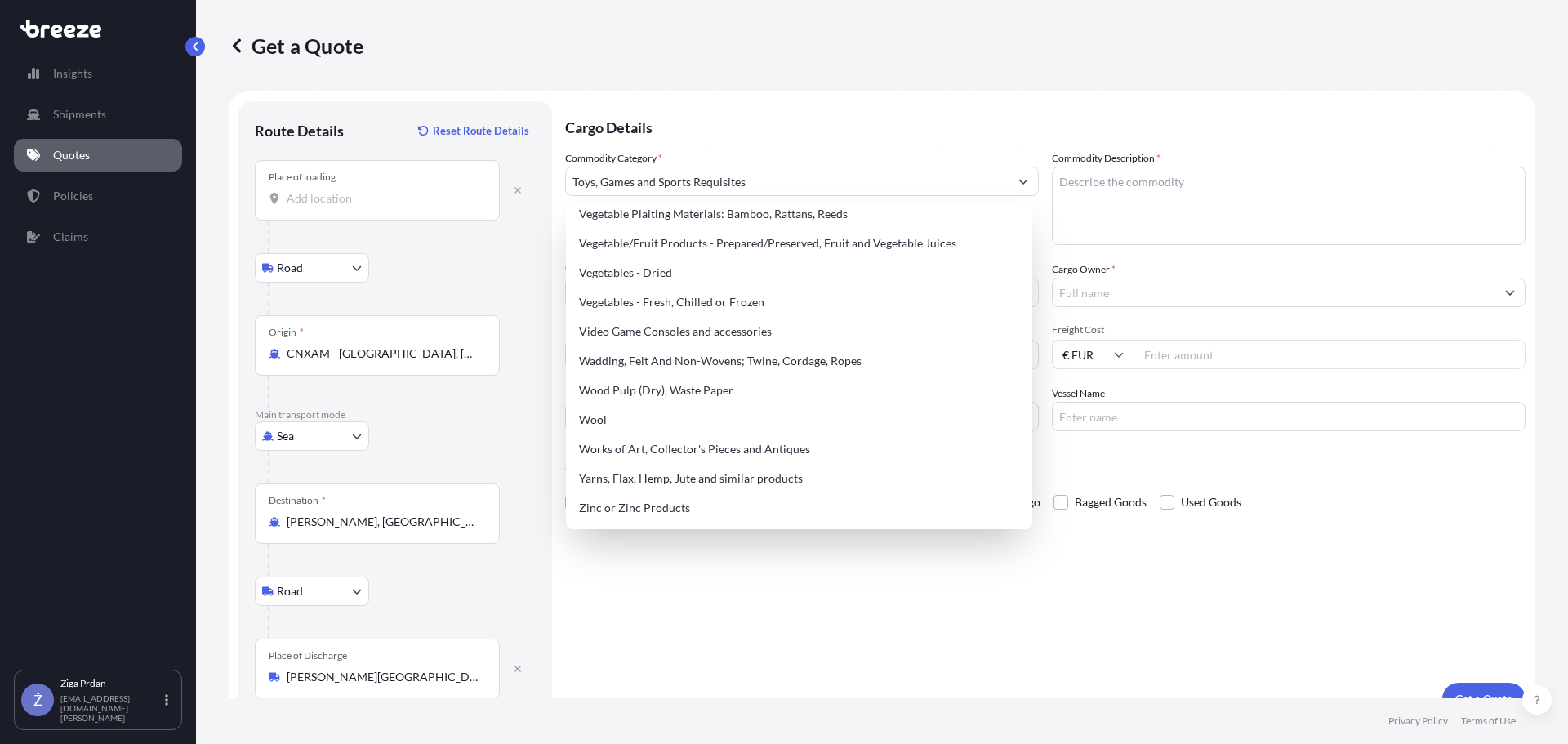
click at [796, 71] on div "Get a Quote" at bounding box center [881, 45] width 1307 height 91
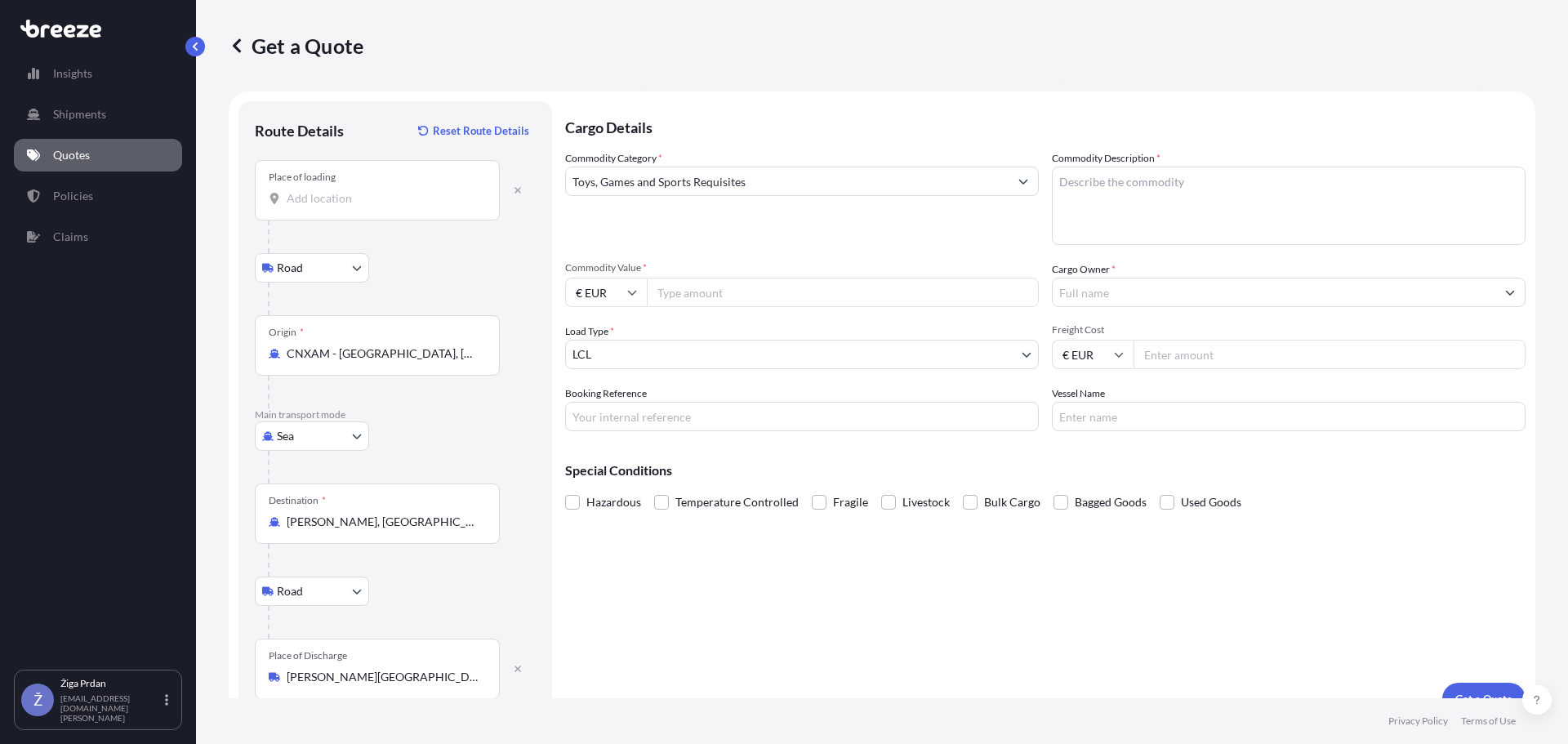
click at [1151, 193] on textarea "Commodity Description *" at bounding box center [1289, 205] width 474 height 79
paste textarea "Articles and equipment"
type textarea "Articles and equipment, gym equipment"
click at [820, 298] on input "Commodity Value *" at bounding box center [842, 291] width 392 height 29
click at [639, 291] on input "€ EUR" at bounding box center [606, 291] width 82 height 29
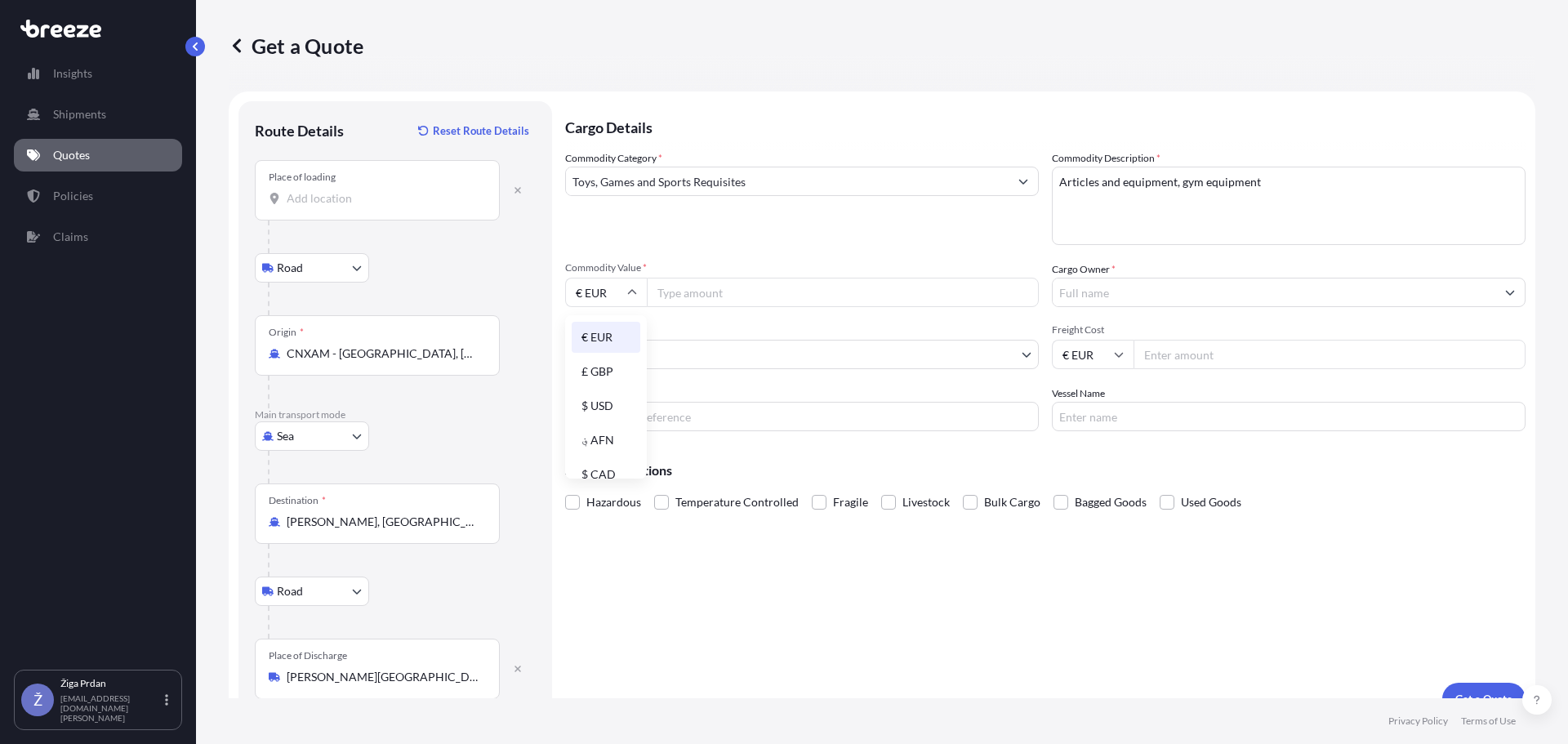
click at [639, 291] on input "€ EUR" at bounding box center [606, 291] width 82 height 29
click at [723, 288] on input "Commodity Value *" at bounding box center [842, 291] width 392 height 29
type input "123879.92"
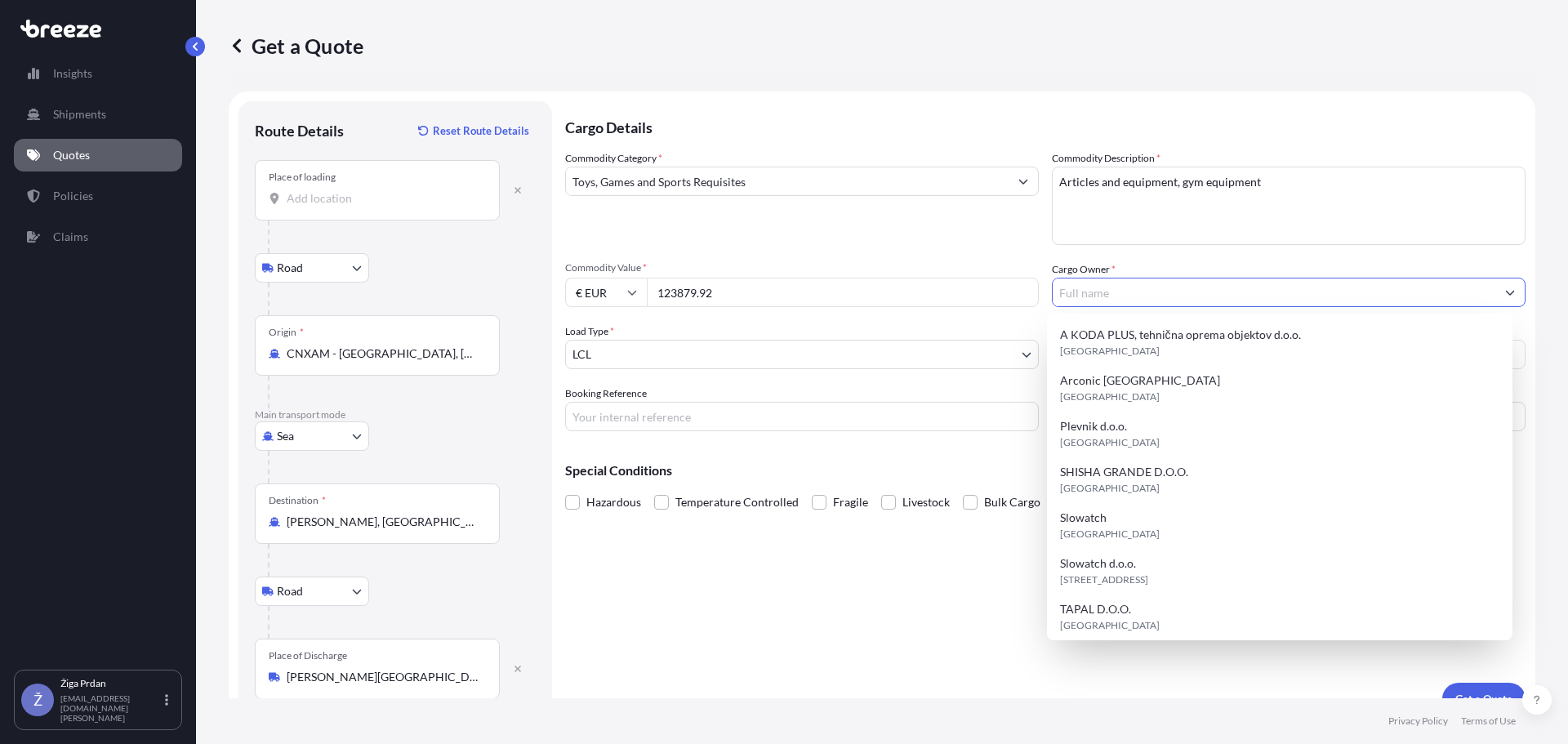
click at [1115, 283] on input "Cargo Owner *" at bounding box center [1274, 291] width 443 height 29
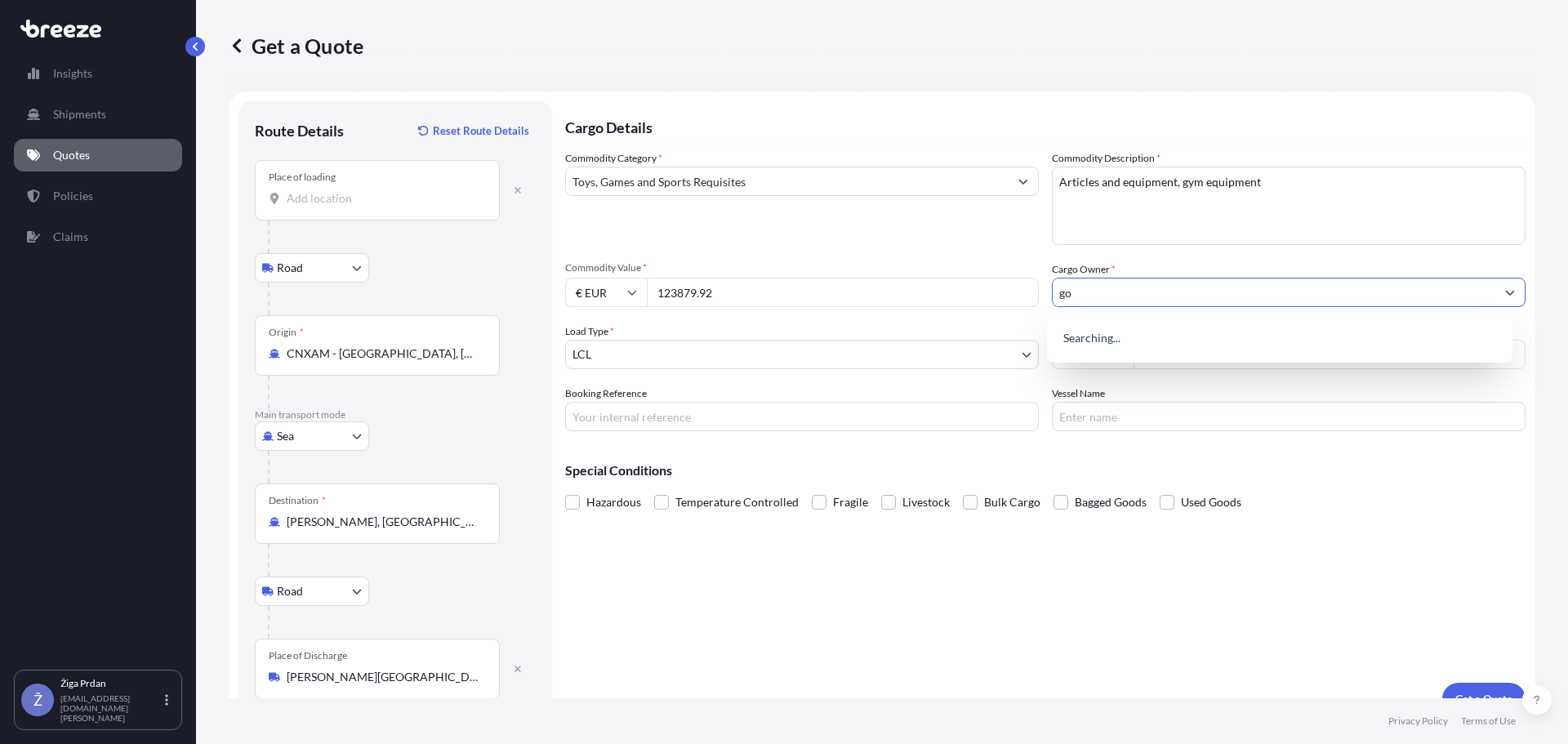
type input "g"
click at [1174, 322] on div "Add new "Gox s.p."" at bounding box center [1280, 334] width 454 height 29
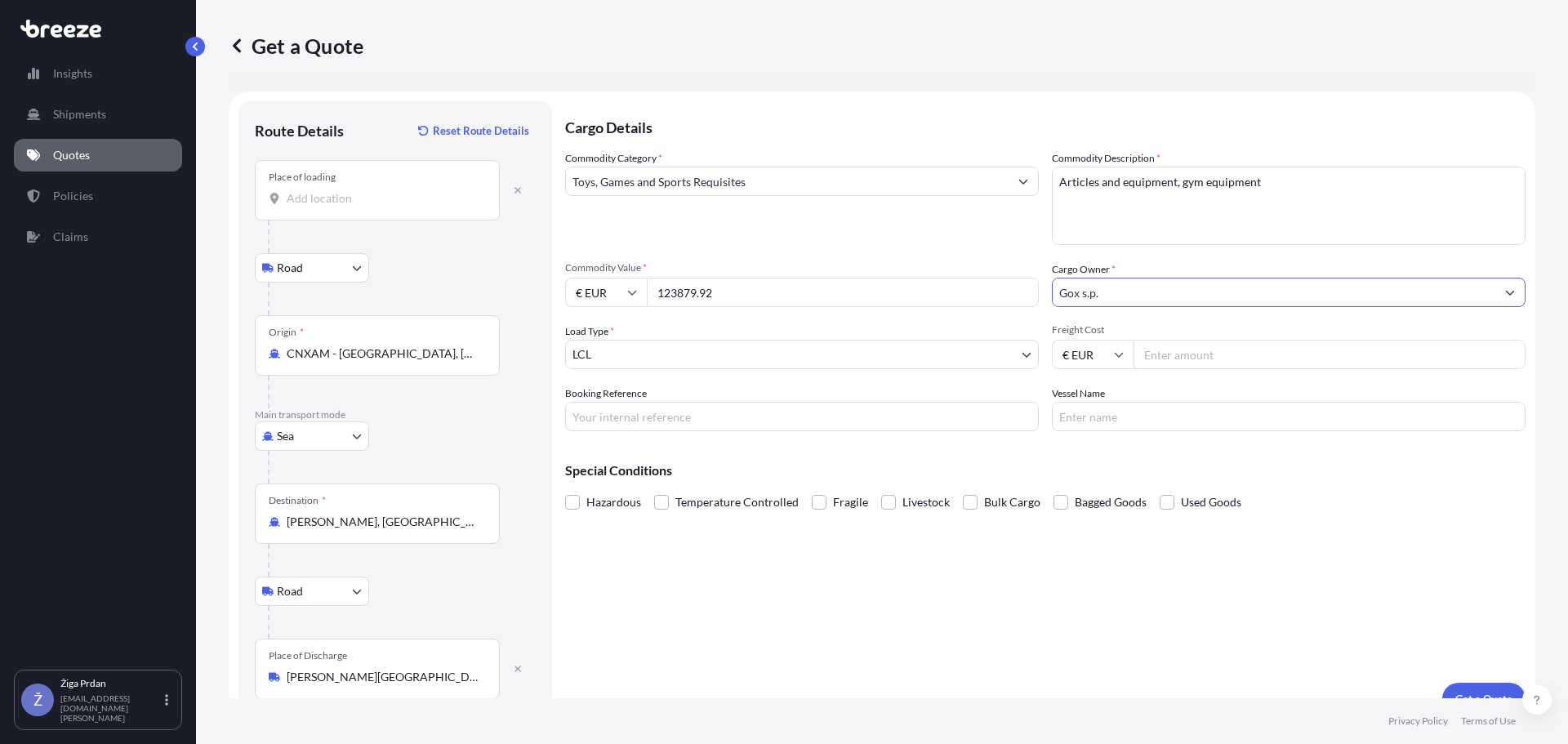
type input "Gox s.p."
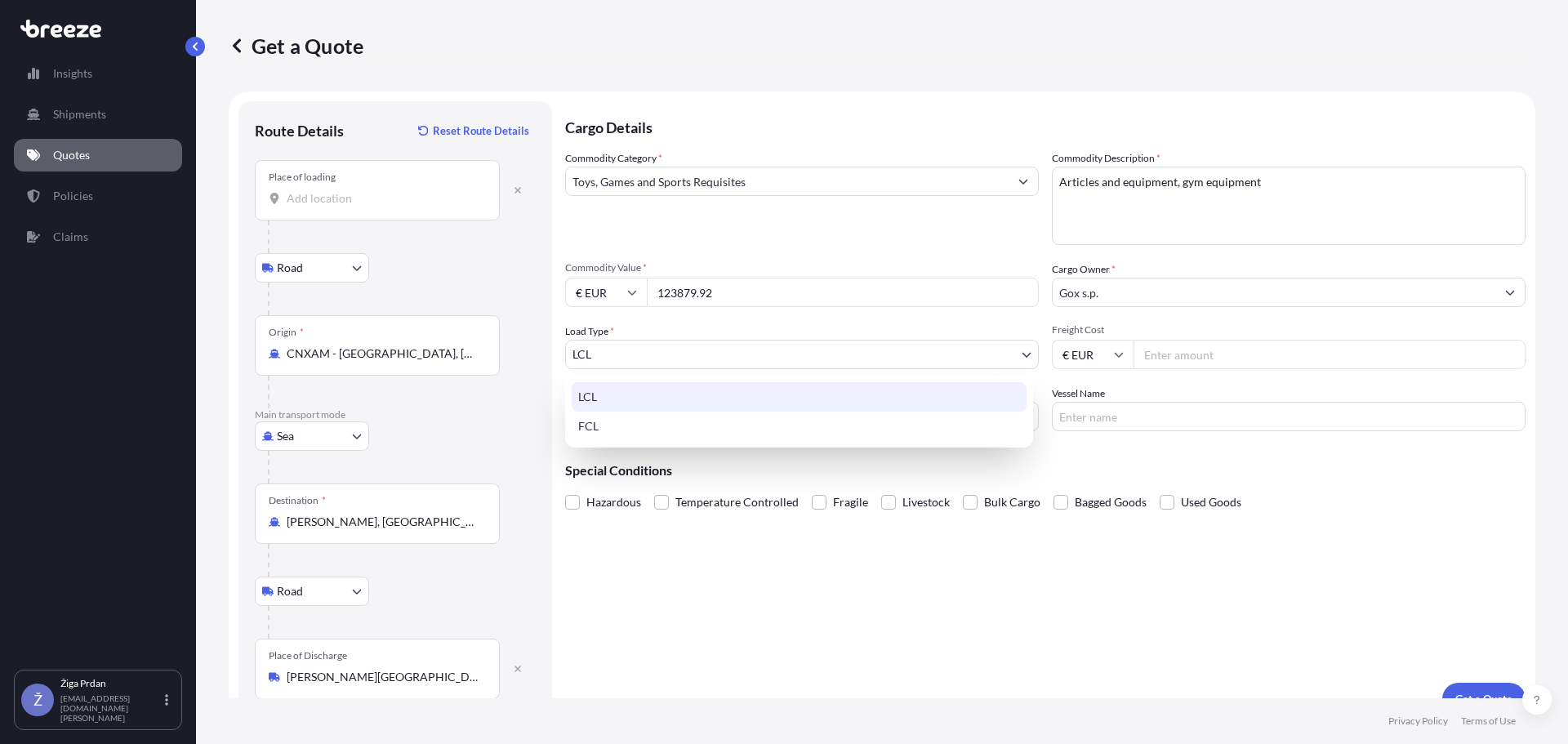
click at [675, 360] on body "1 option available. 0 options available. 1 option available. 0 options availabl…" at bounding box center [784, 372] width 1568 height 744
click at [608, 434] on div "FCL" at bounding box center [799, 426] width 455 height 29
select select "2"
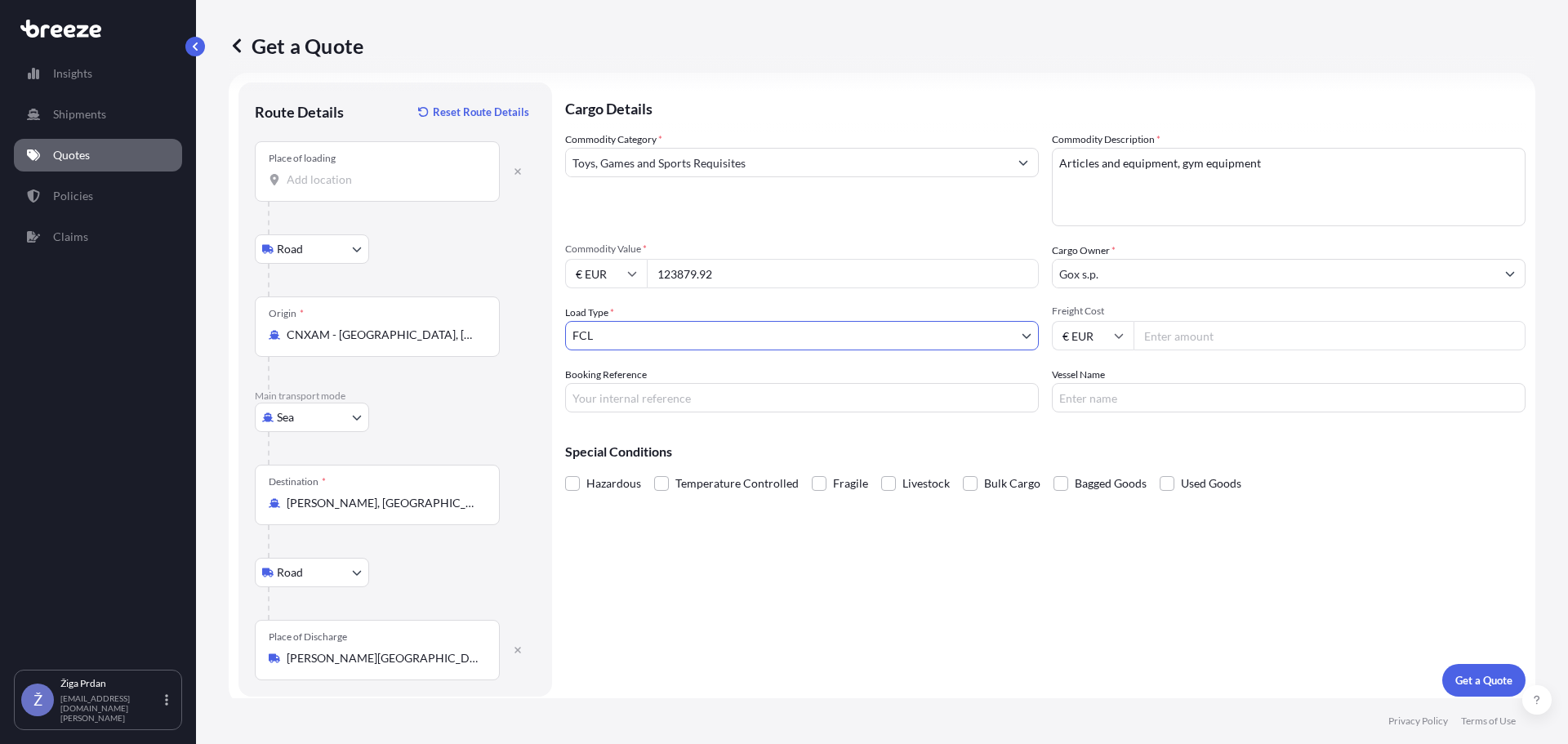
scroll to position [27, 0]
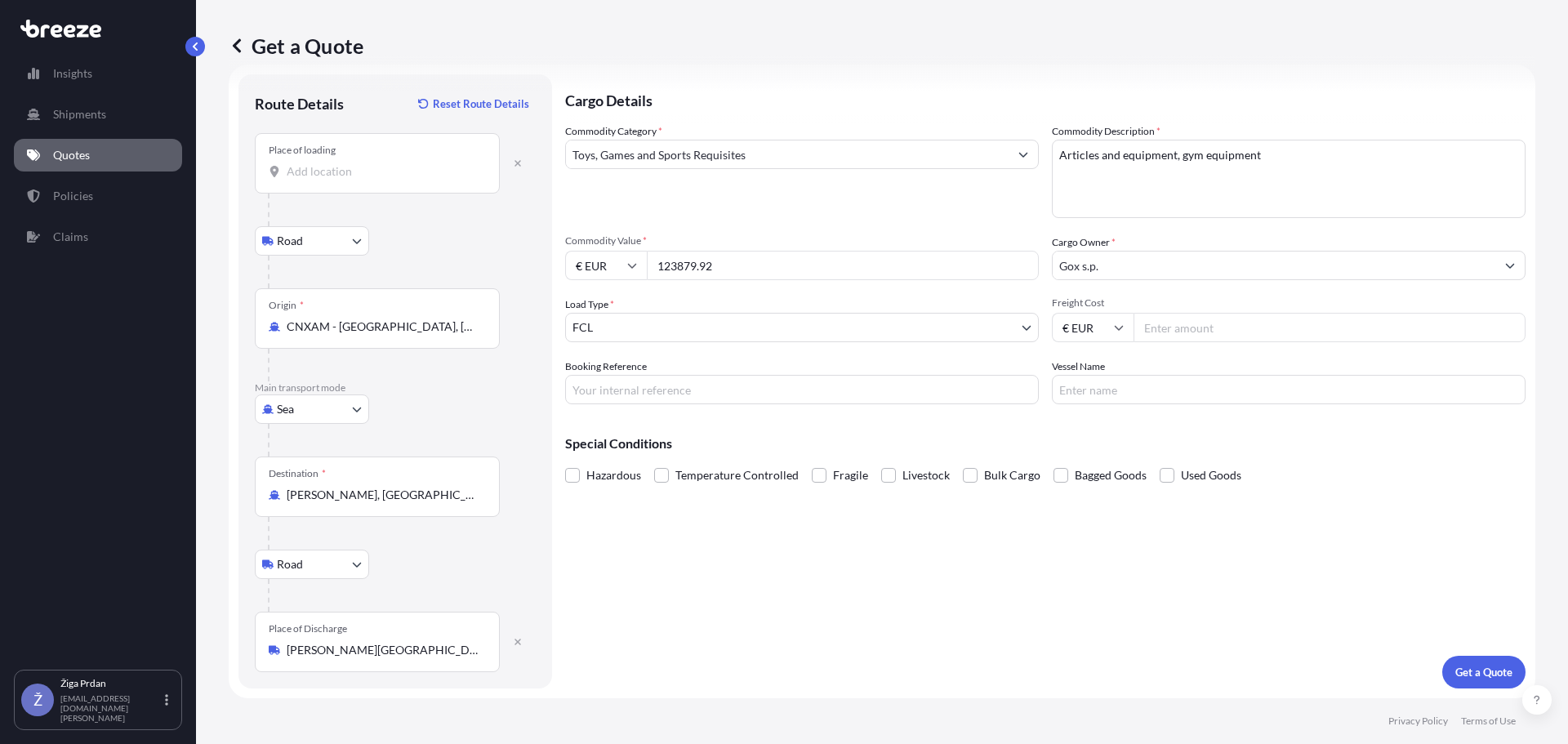
click at [1216, 325] on input "Freight Cost" at bounding box center [1330, 327] width 392 height 29
type input "5560"
click at [1494, 668] on p "Get a Quote" at bounding box center [1484, 672] width 58 height 16
click at [520, 167] on icon "button" at bounding box center [517, 163] width 10 height 10
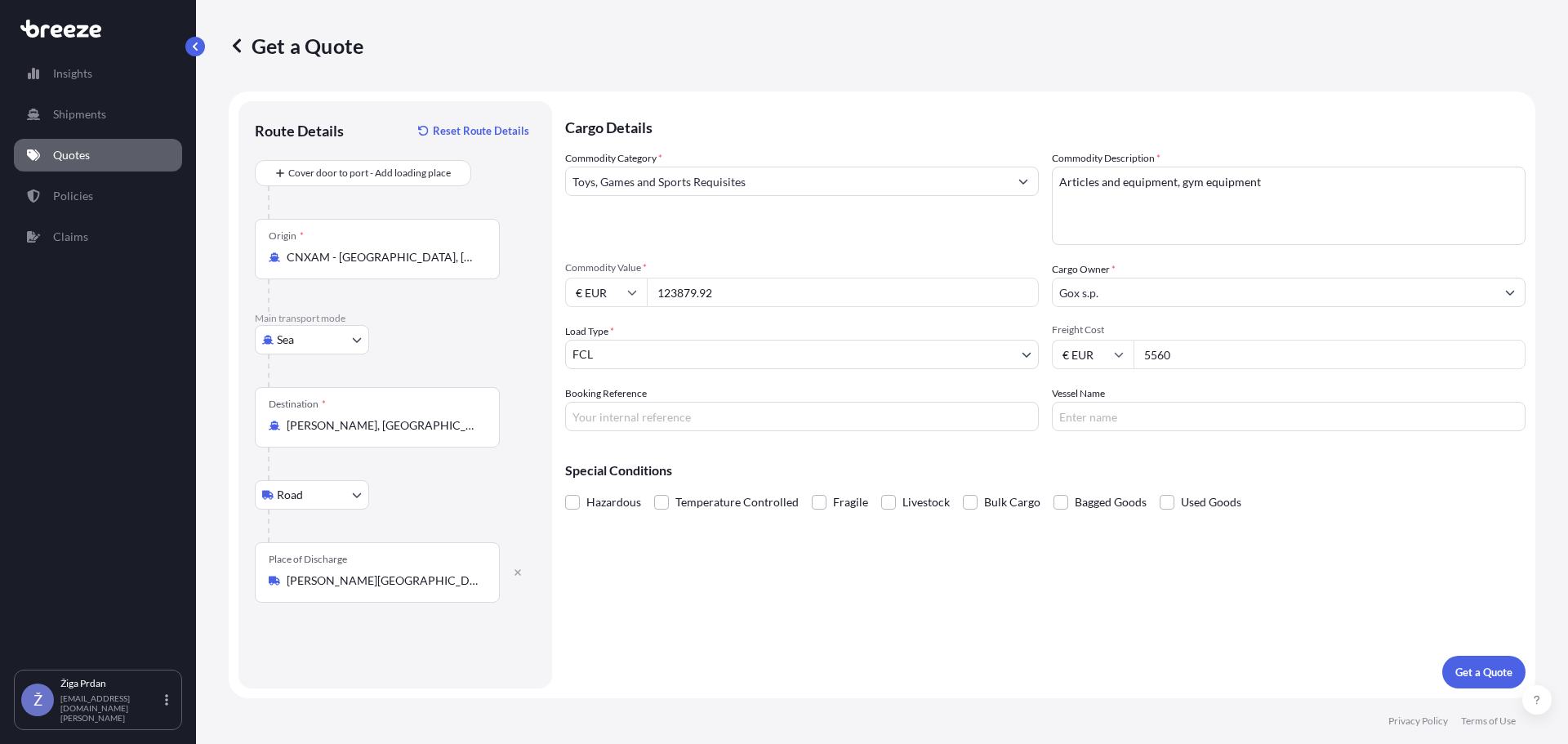
scroll to position [0, 0]
click at [1473, 670] on p "Get a Quote" at bounding box center [1484, 672] width 58 height 16
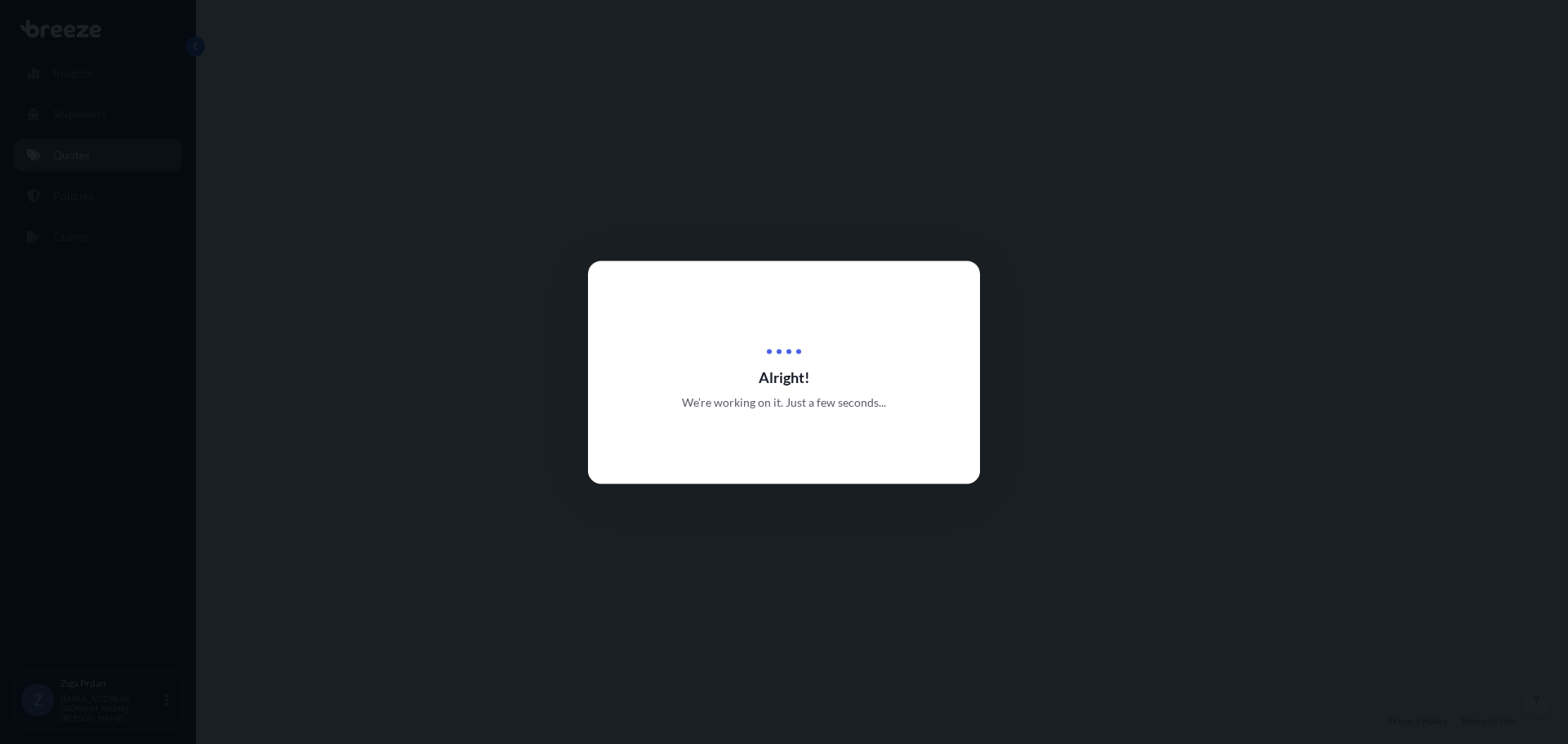
select select "Sea"
select select "Road"
select select "2"
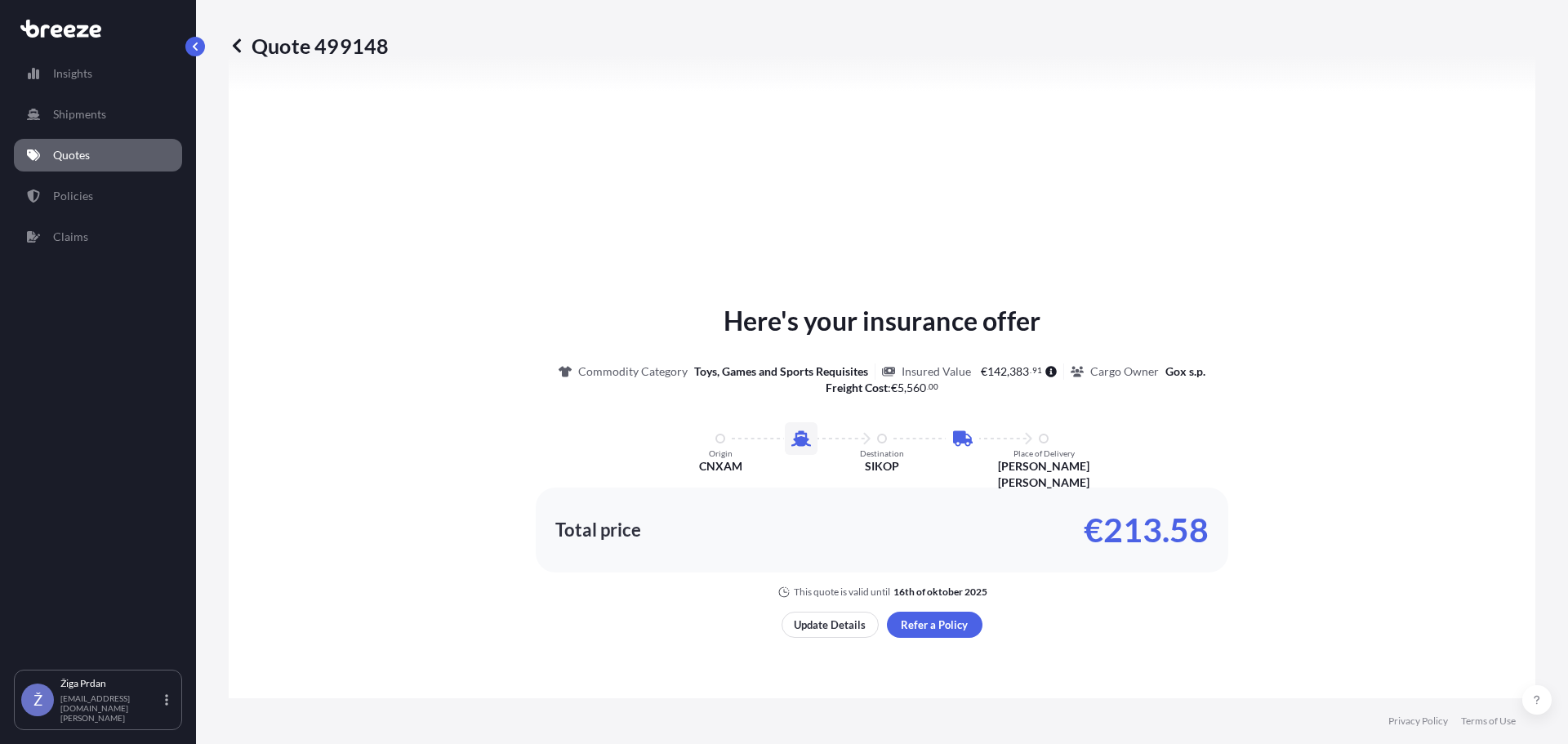
scroll to position [720, 0]
